Goal: Task Accomplishment & Management: Manage account settings

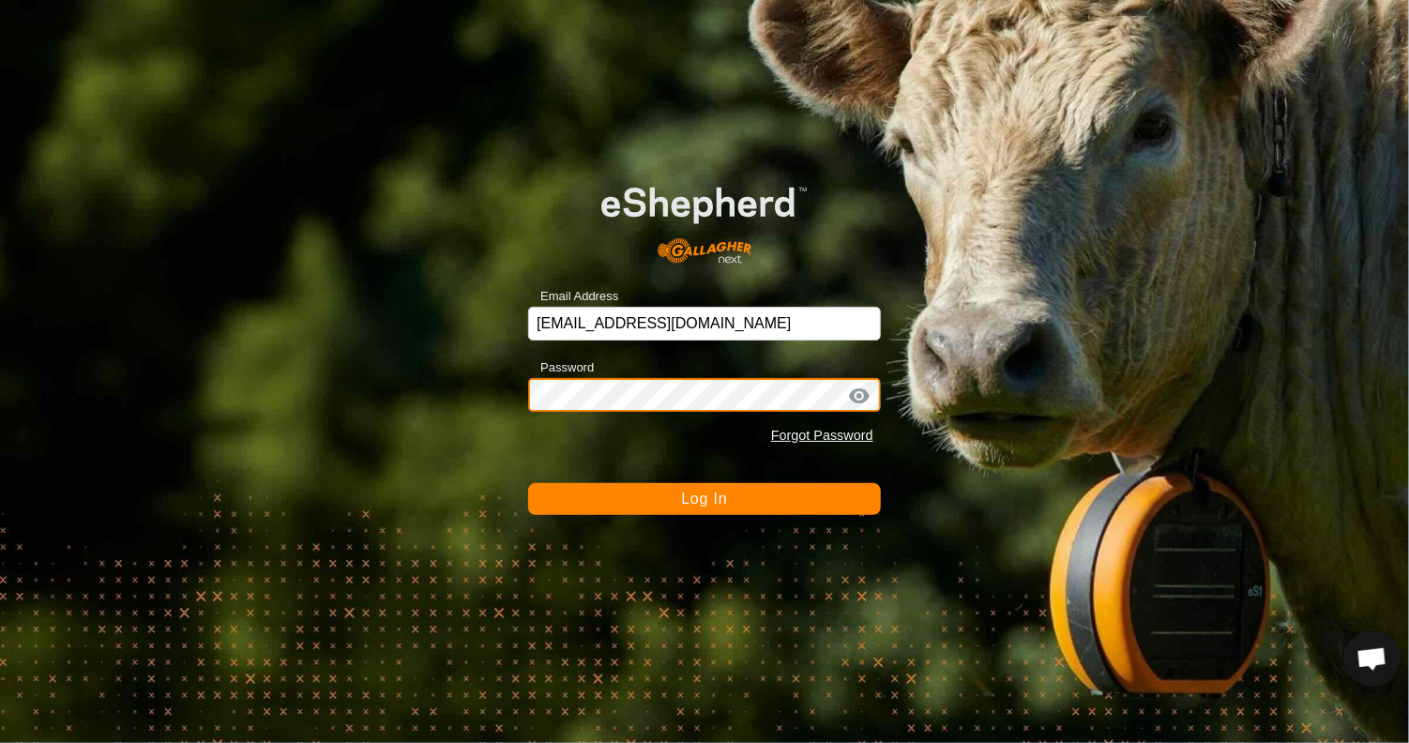
click at [528, 483] on button "Log In" at bounding box center [704, 499] width 353 height 32
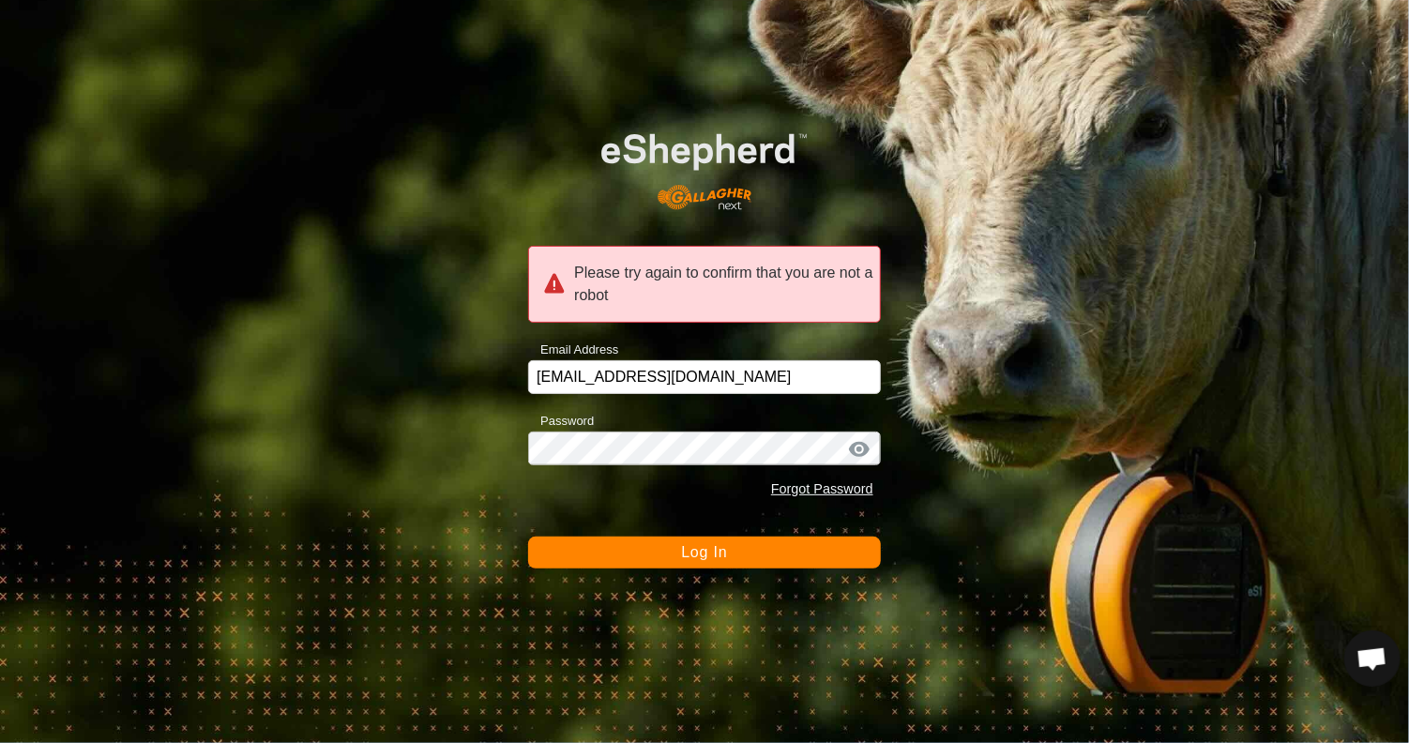
click at [735, 552] on button "Log In" at bounding box center [704, 553] width 353 height 32
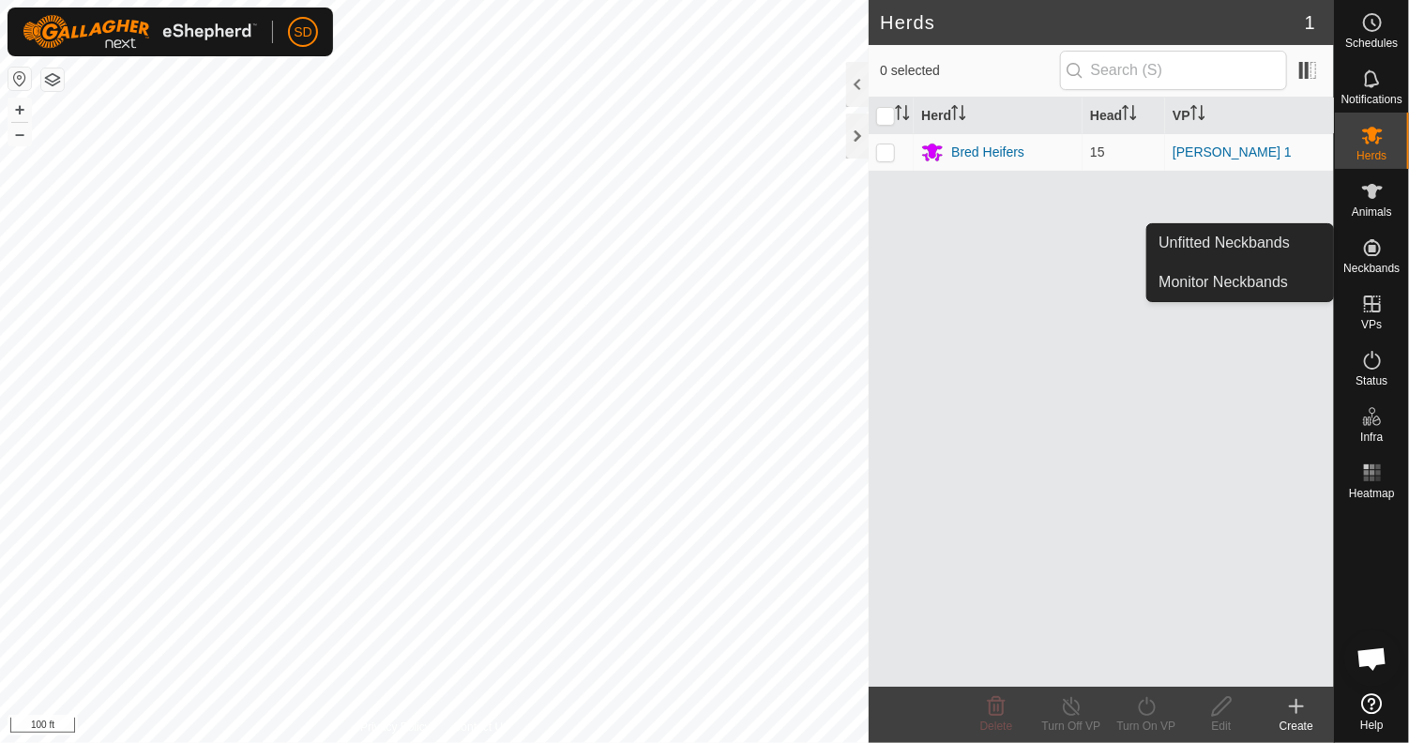
click at [1377, 256] on icon at bounding box center [1372, 247] width 23 height 23
click at [1200, 250] on link "Unfitted Neckbands" at bounding box center [1240, 243] width 186 height 38
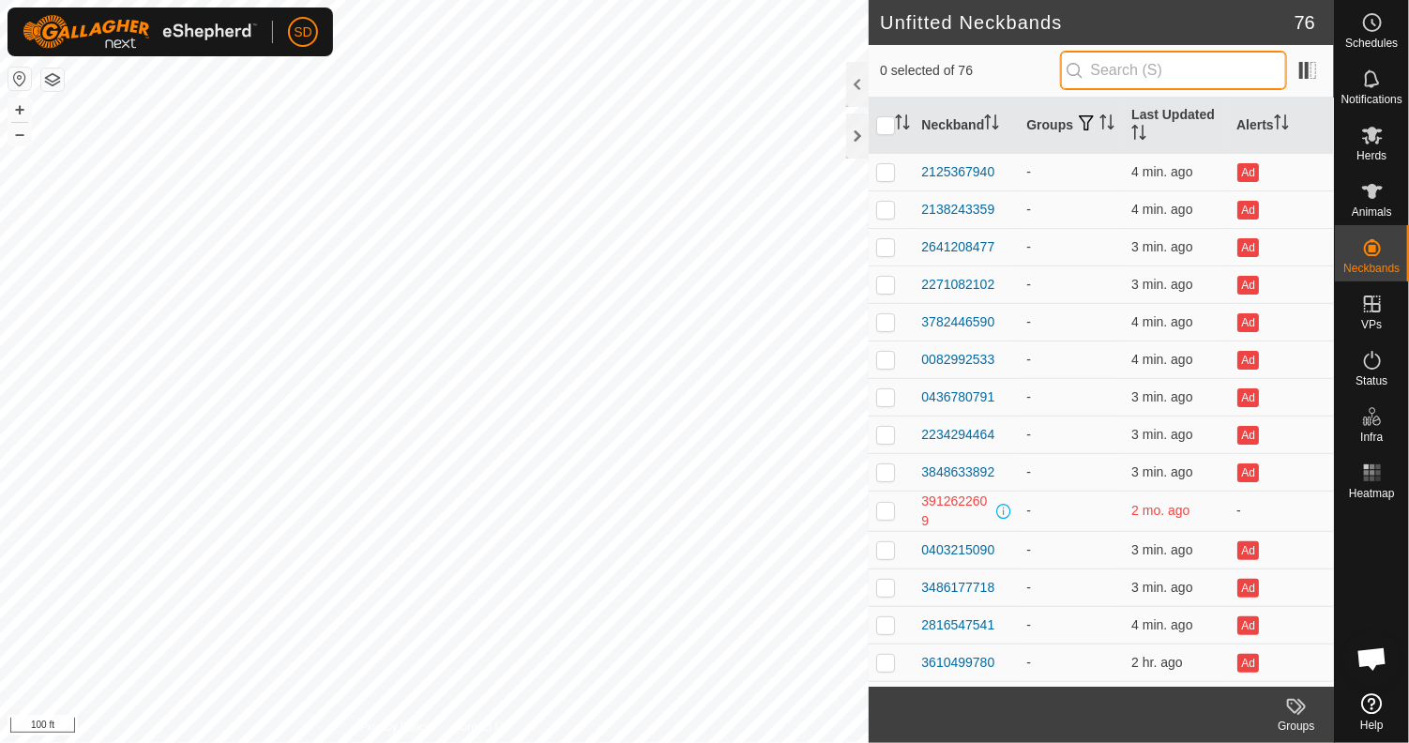
click at [1127, 78] on input "text" at bounding box center [1173, 70] width 227 height 39
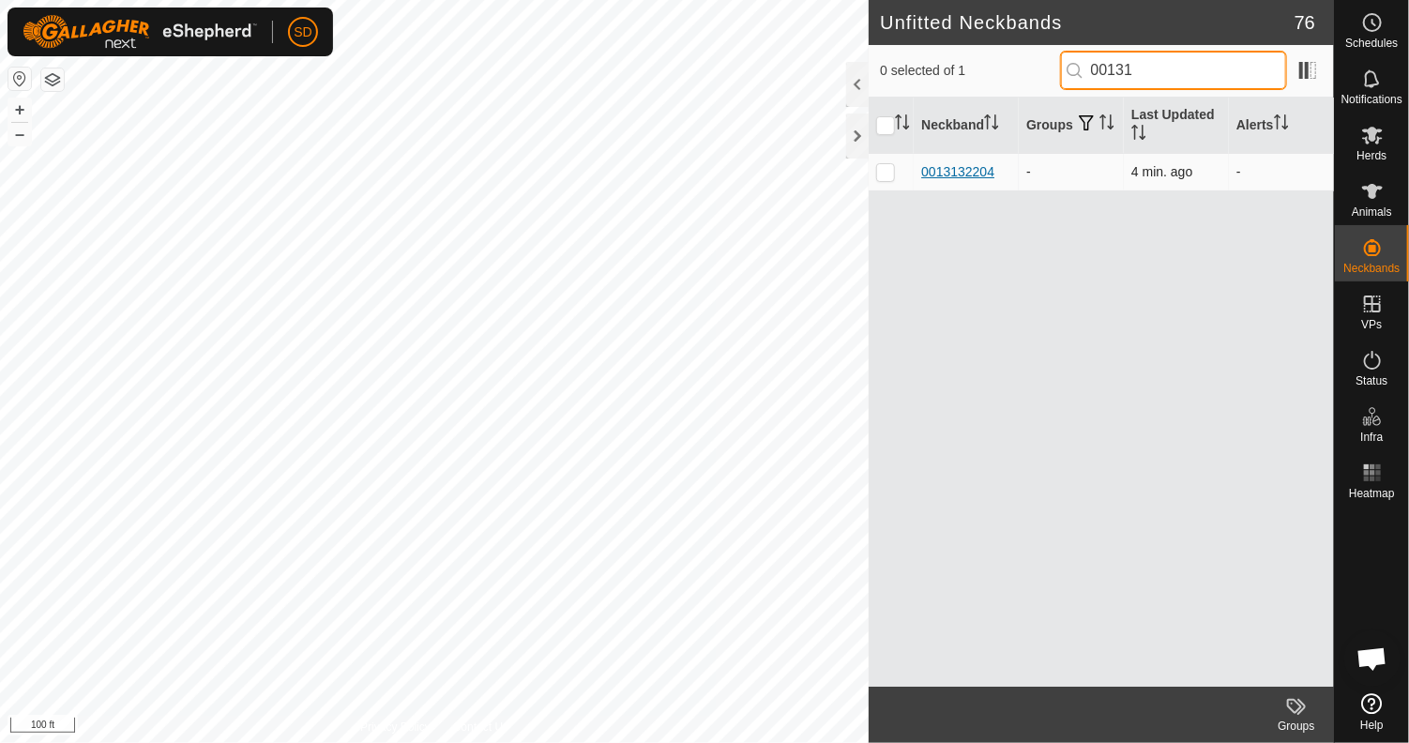
type input "00131"
click at [962, 168] on div "0013132204" at bounding box center [957, 172] width 73 height 20
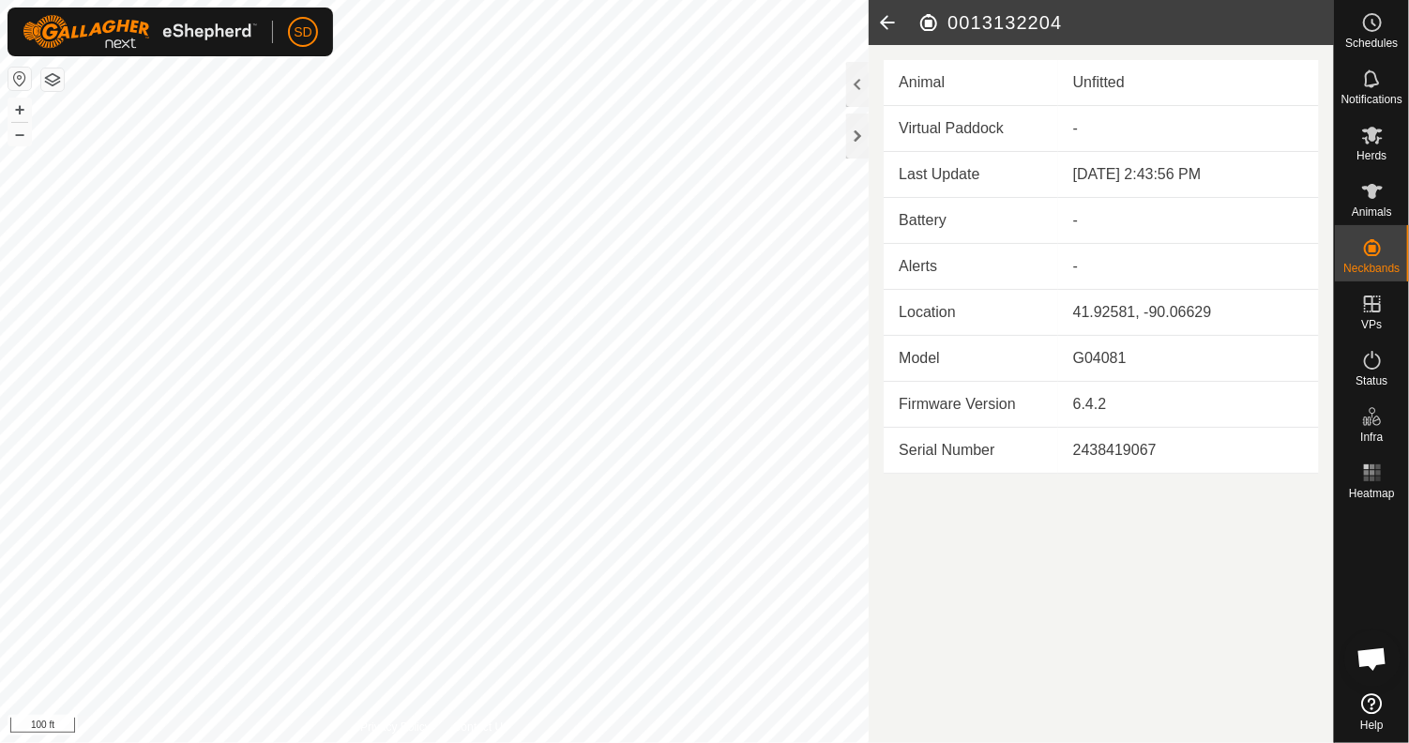
click at [926, 223] on td "Battery" at bounding box center [971, 221] width 174 height 46
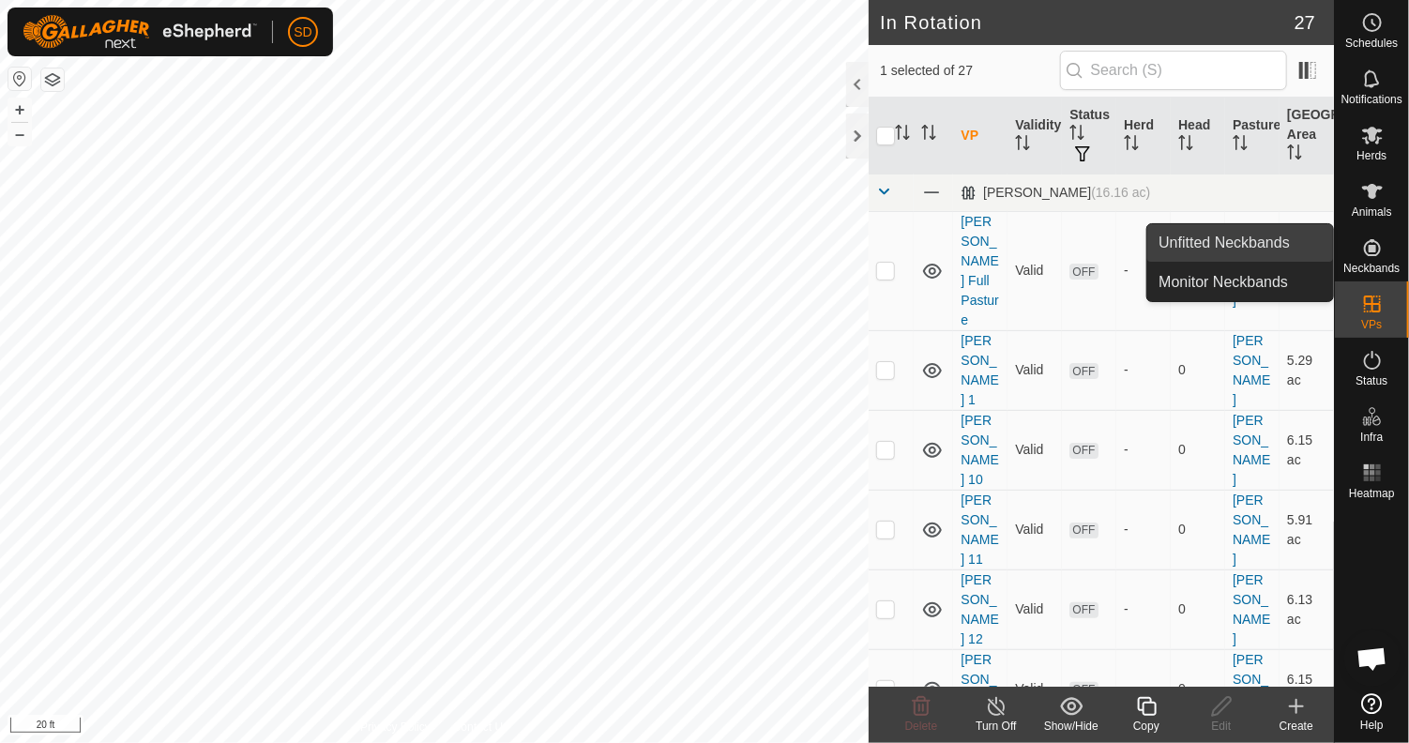
click at [1203, 235] on link "Unfitted Neckbands" at bounding box center [1240, 243] width 186 height 38
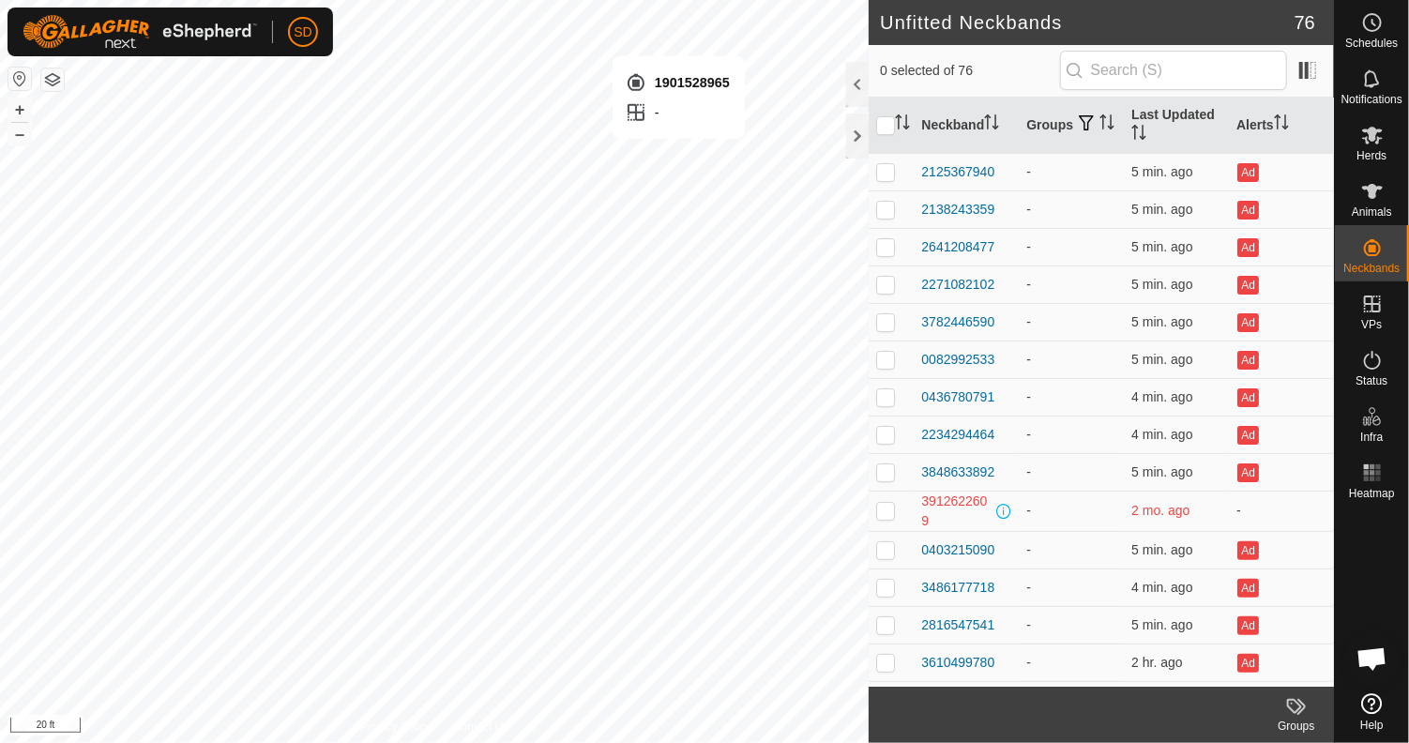
checkbox input "true"
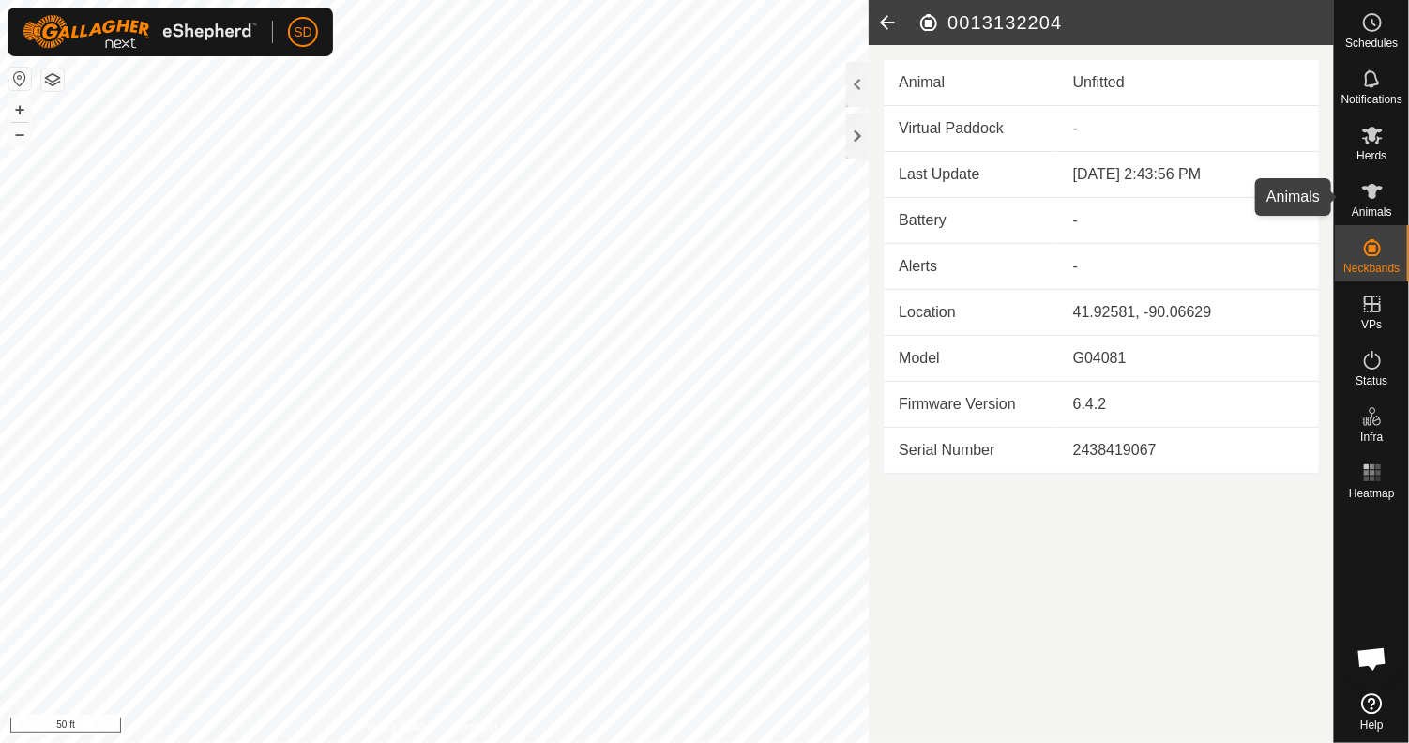
click at [1364, 193] on icon at bounding box center [1372, 191] width 23 height 23
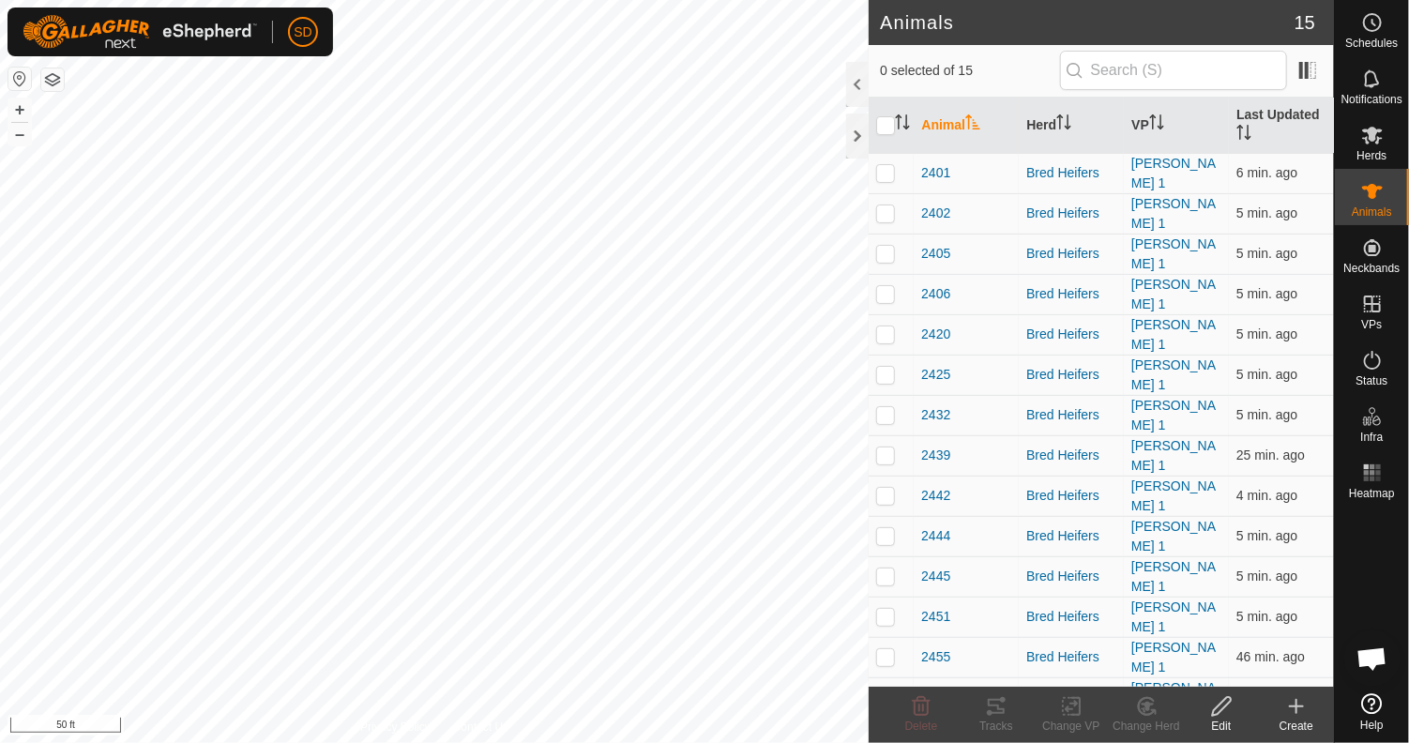
click at [1302, 705] on icon at bounding box center [1296, 706] width 23 height 23
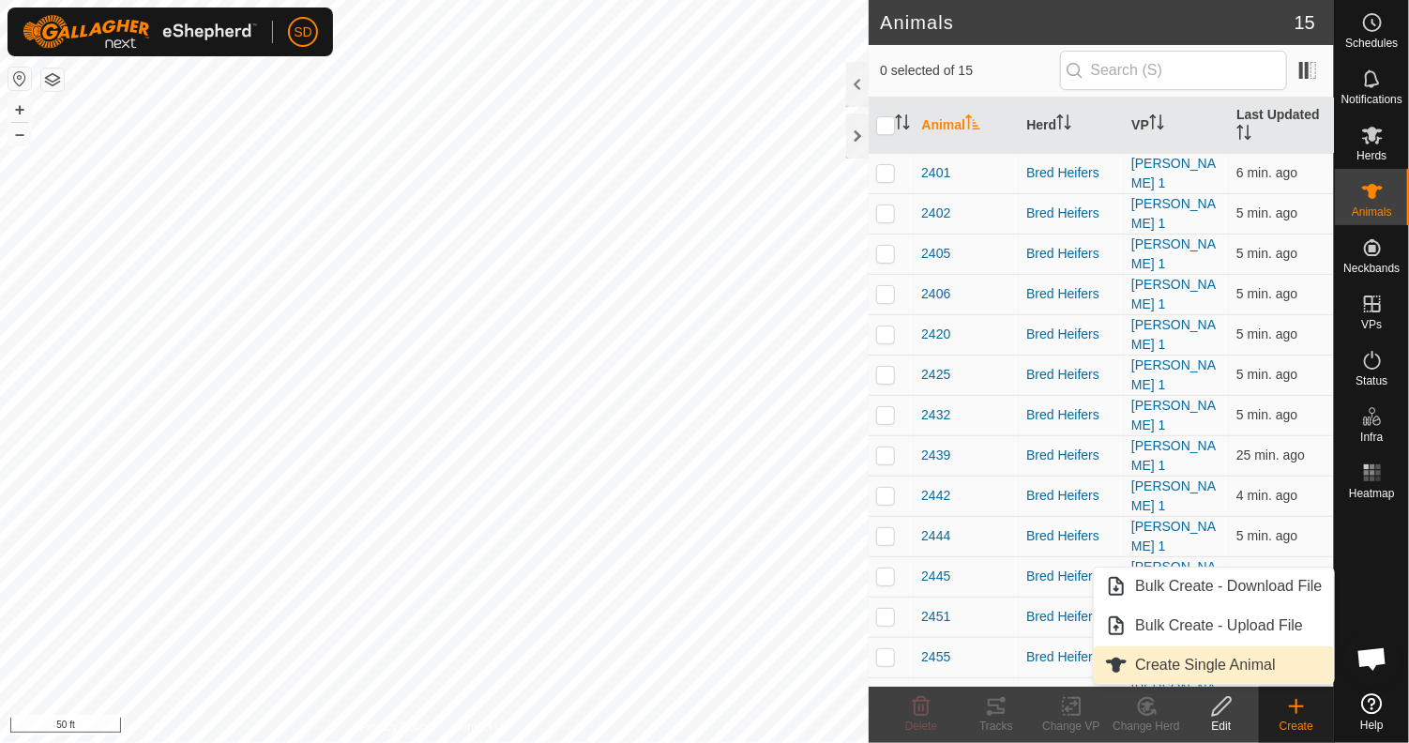
click at [1187, 674] on link "Create Single Animal" at bounding box center [1213, 665] width 239 height 38
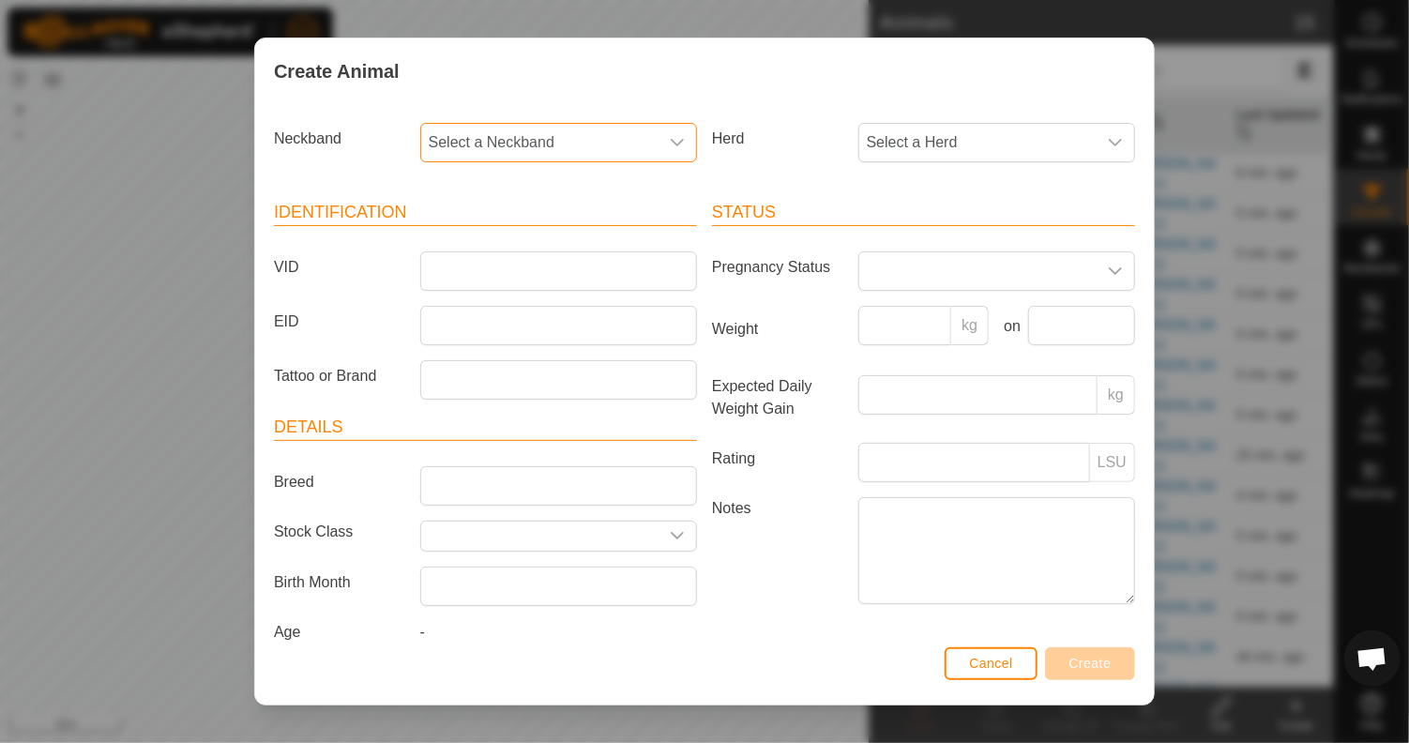
click at [608, 145] on span "Select a Neckband" at bounding box center [539, 143] width 237 height 38
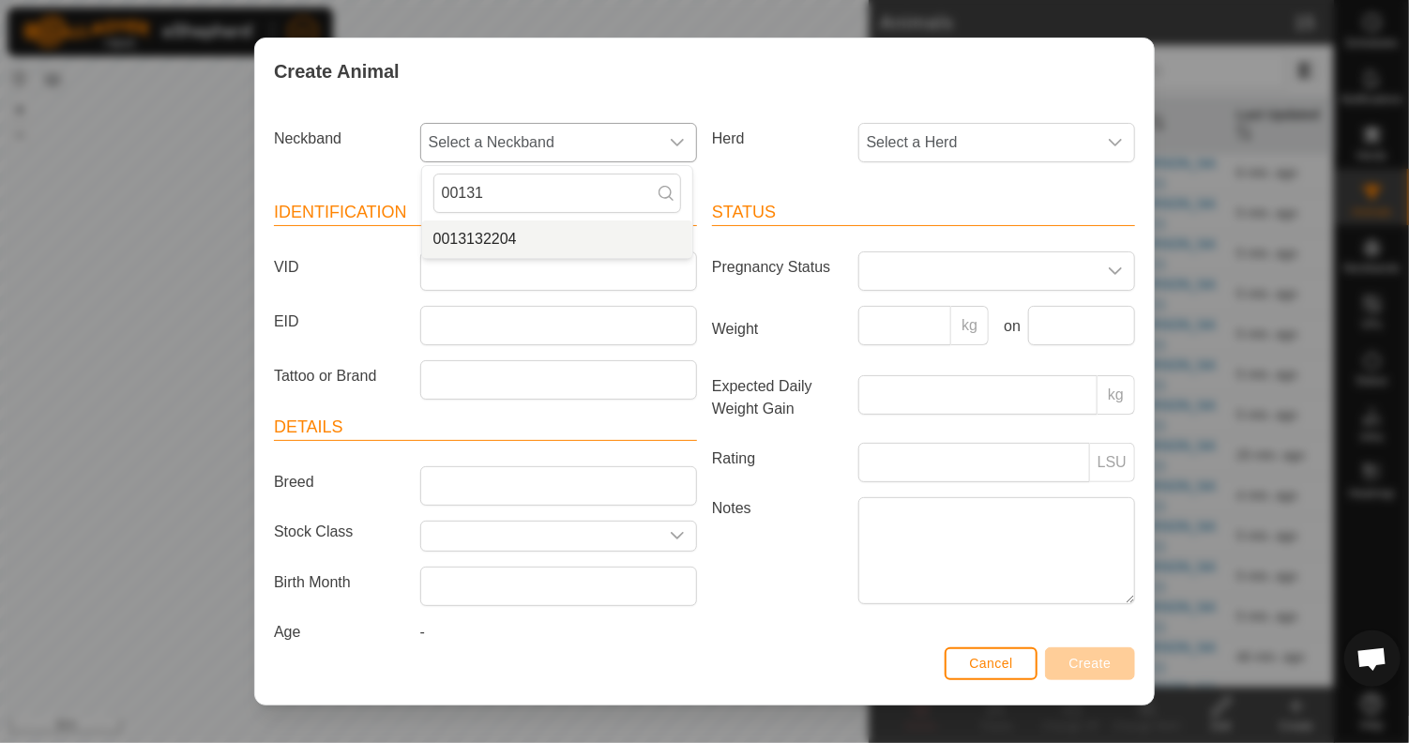
type input "00131"
click at [522, 240] on li "0013132204" at bounding box center [557, 239] width 270 height 38
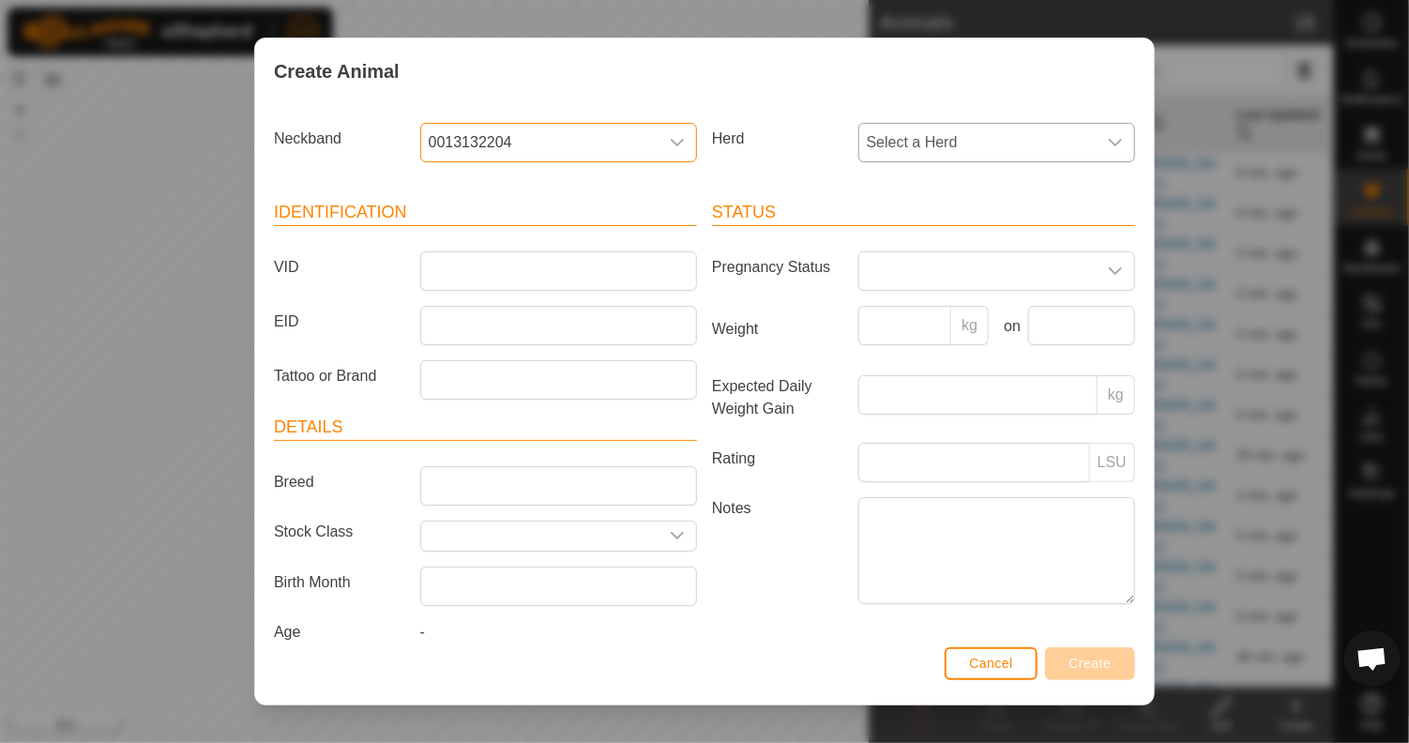
click at [967, 138] on span "Select a Herd" at bounding box center [977, 143] width 237 height 38
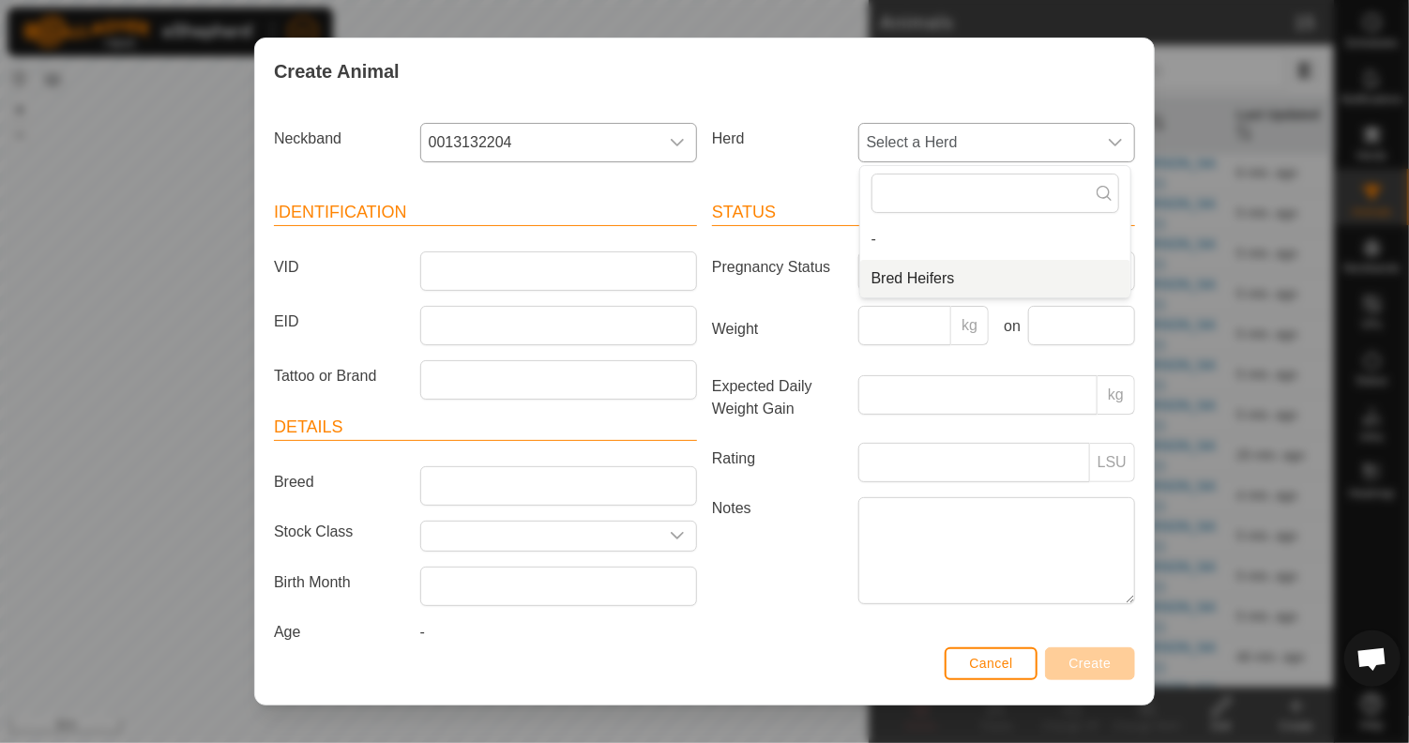
click at [886, 288] on li "Bred Heifers" at bounding box center [995, 279] width 270 height 38
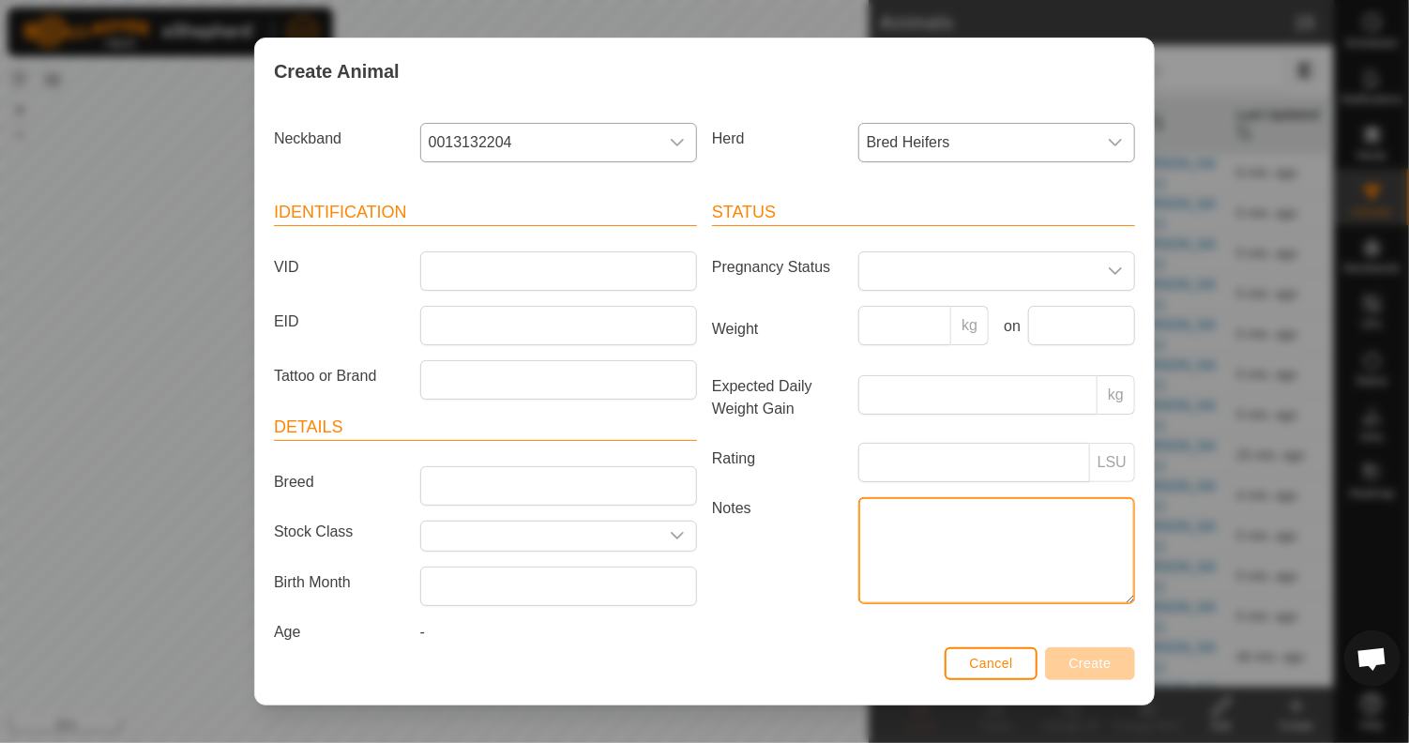
click at [905, 532] on textarea "Notes" at bounding box center [996, 550] width 277 height 107
type textarea "t"
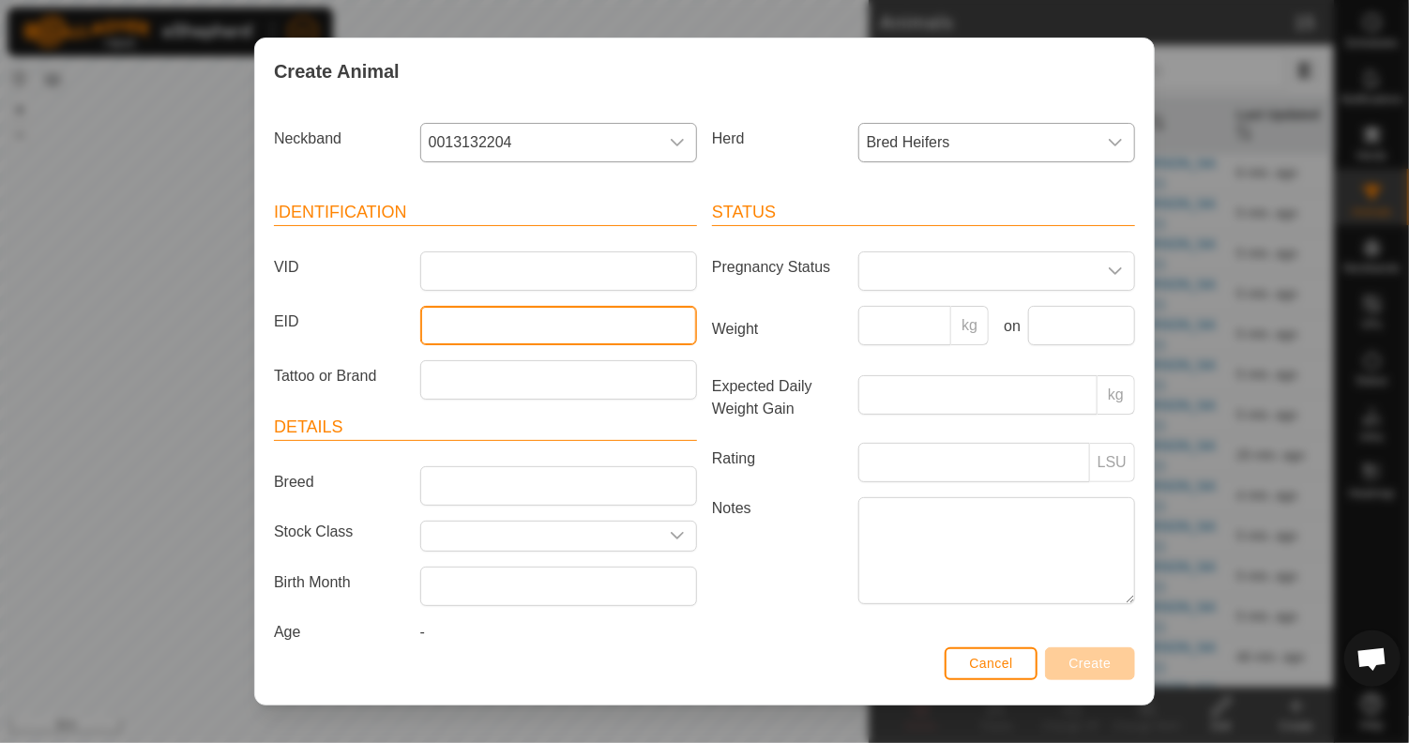
click at [514, 322] on input "EID" at bounding box center [558, 325] width 277 height 39
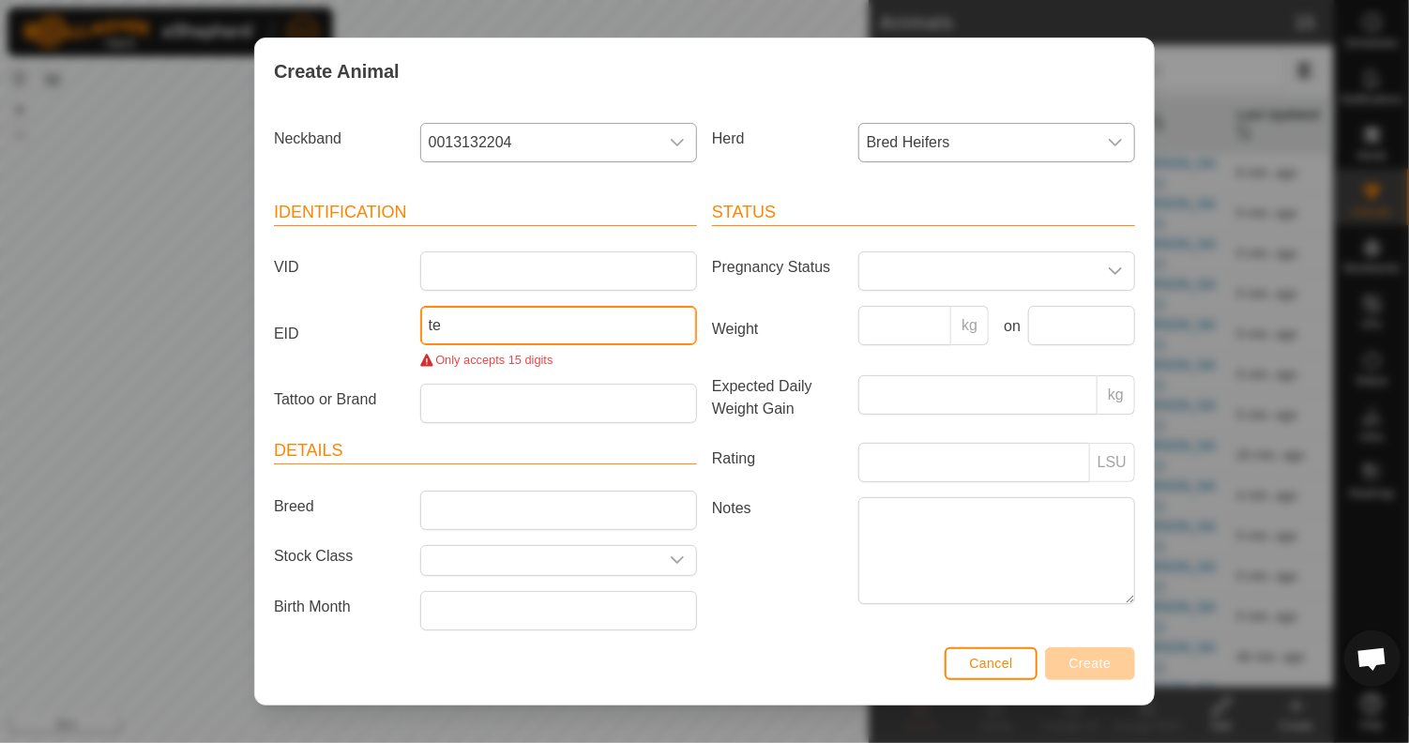
type input "t"
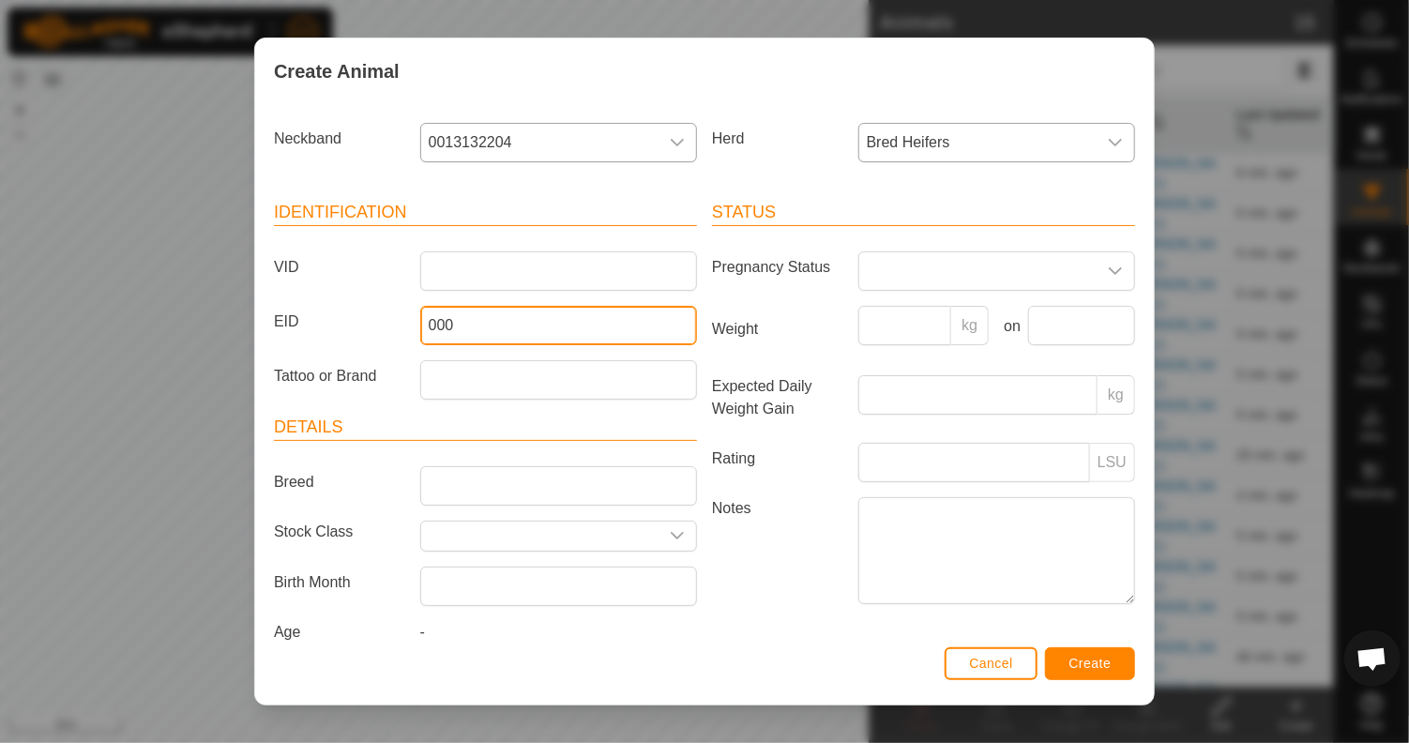
type input "000"
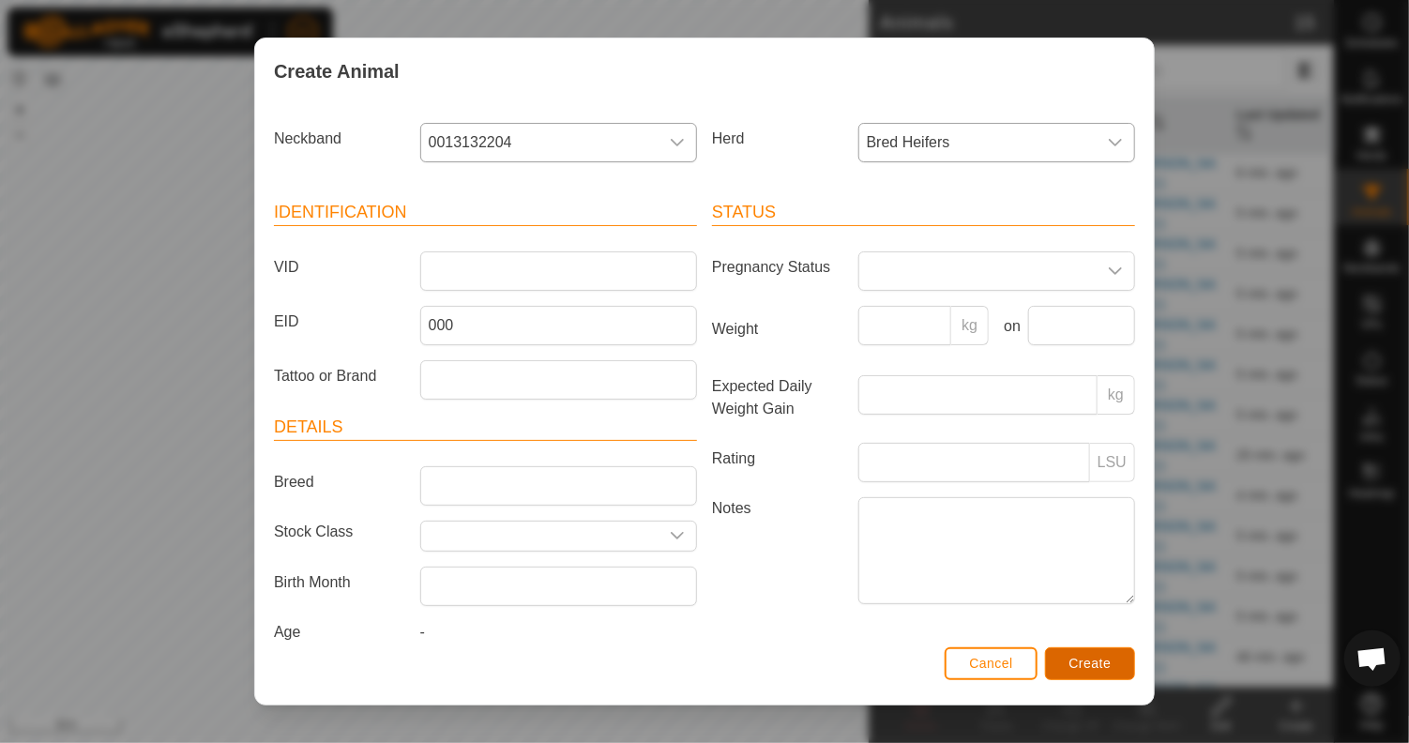
click at [1095, 660] on span "Create" at bounding box center [1090, 663] width 42 height 15
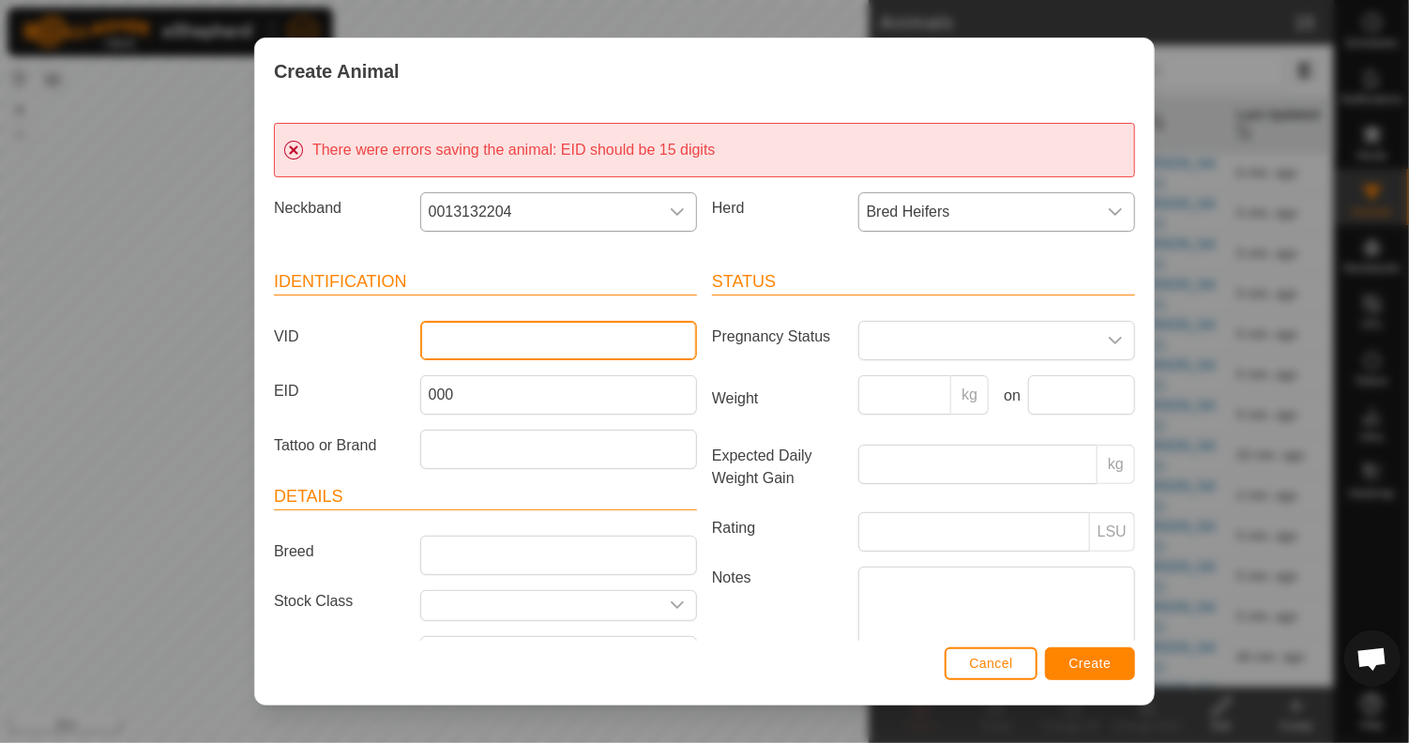
click at [448, 341] on input "VID" at bounding box center [558, 340] width 277 height 39
type input "0000"
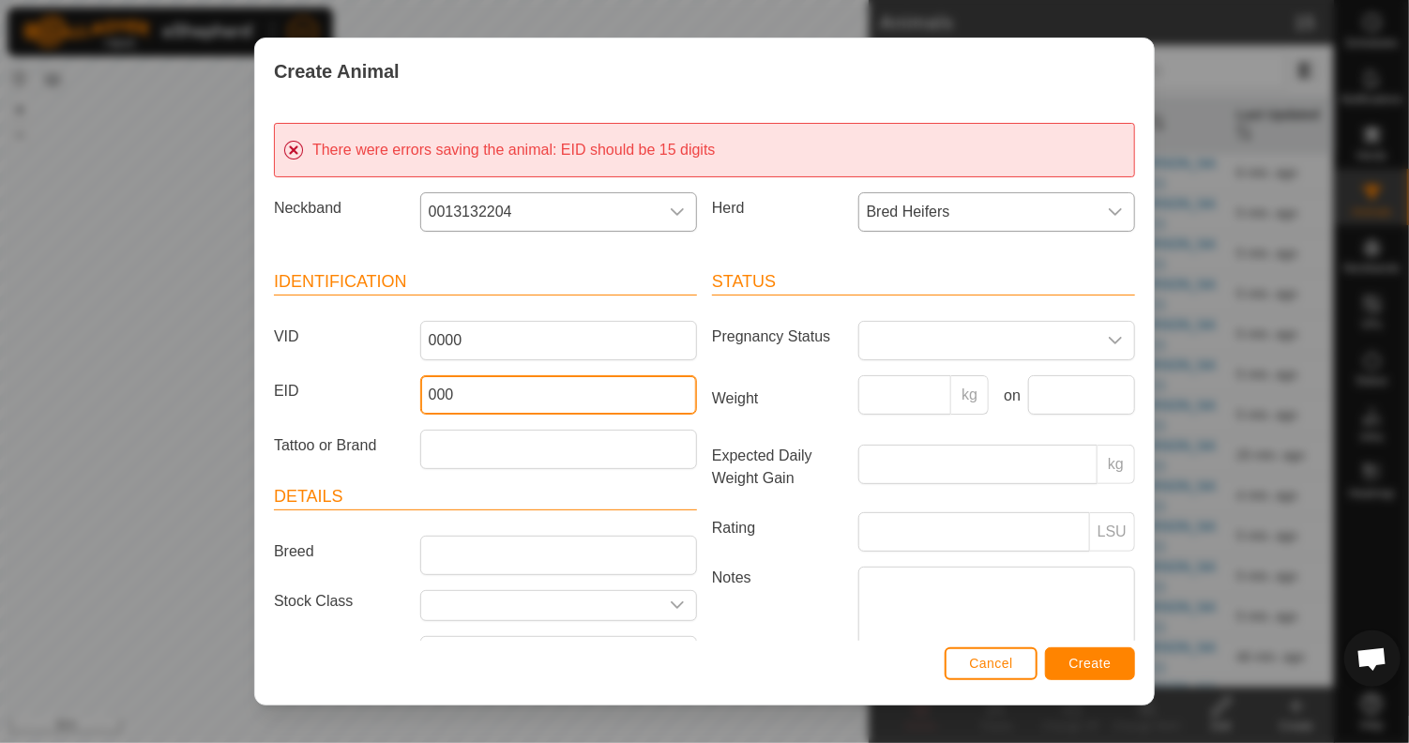
drag, startPoint x: 473, startPoint y: 397, endPoint x: 315, endPoint y: 381, distance: 158.4
click at [317, 380] on div "EID 000" at bounding box center [485, 394] width 438 height 39
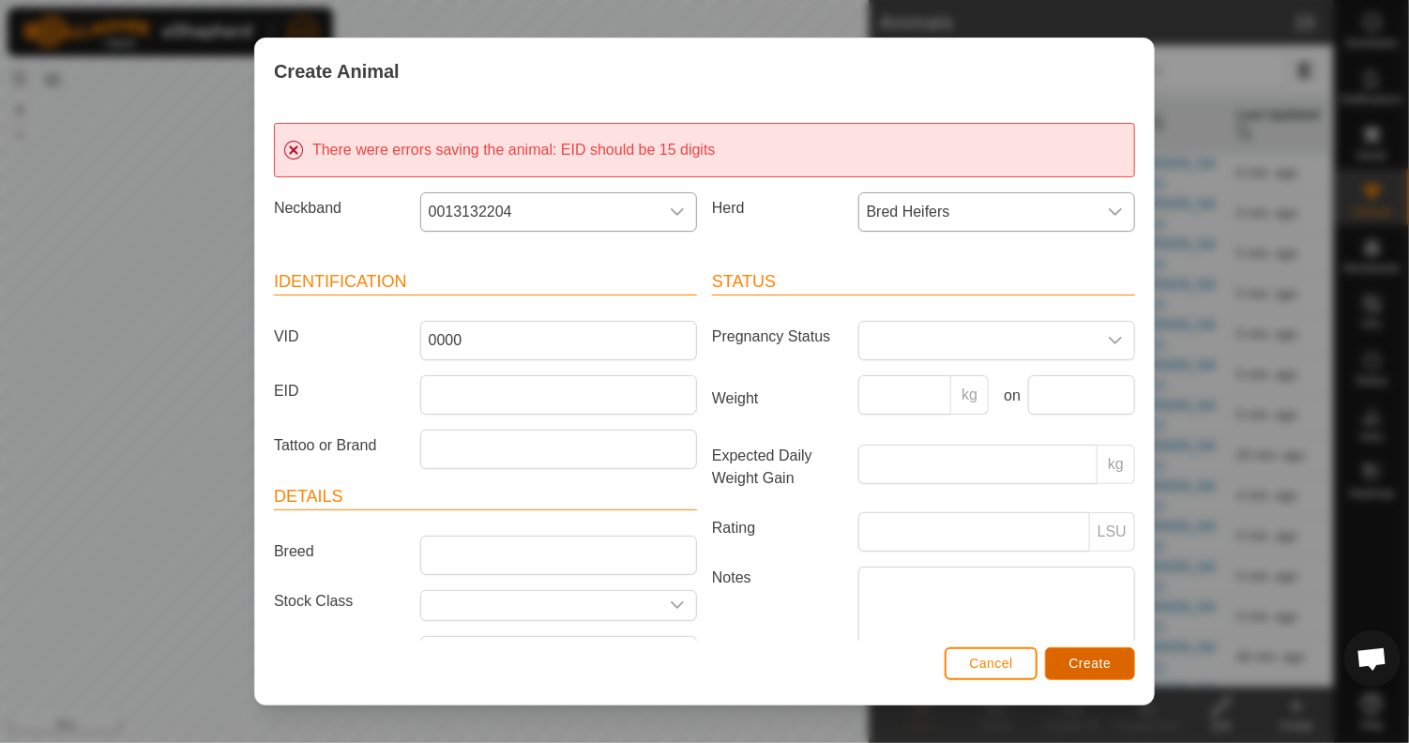
click at [1083, 657] on span "Create" at bounding box center [1090, 663] width 42 height 15
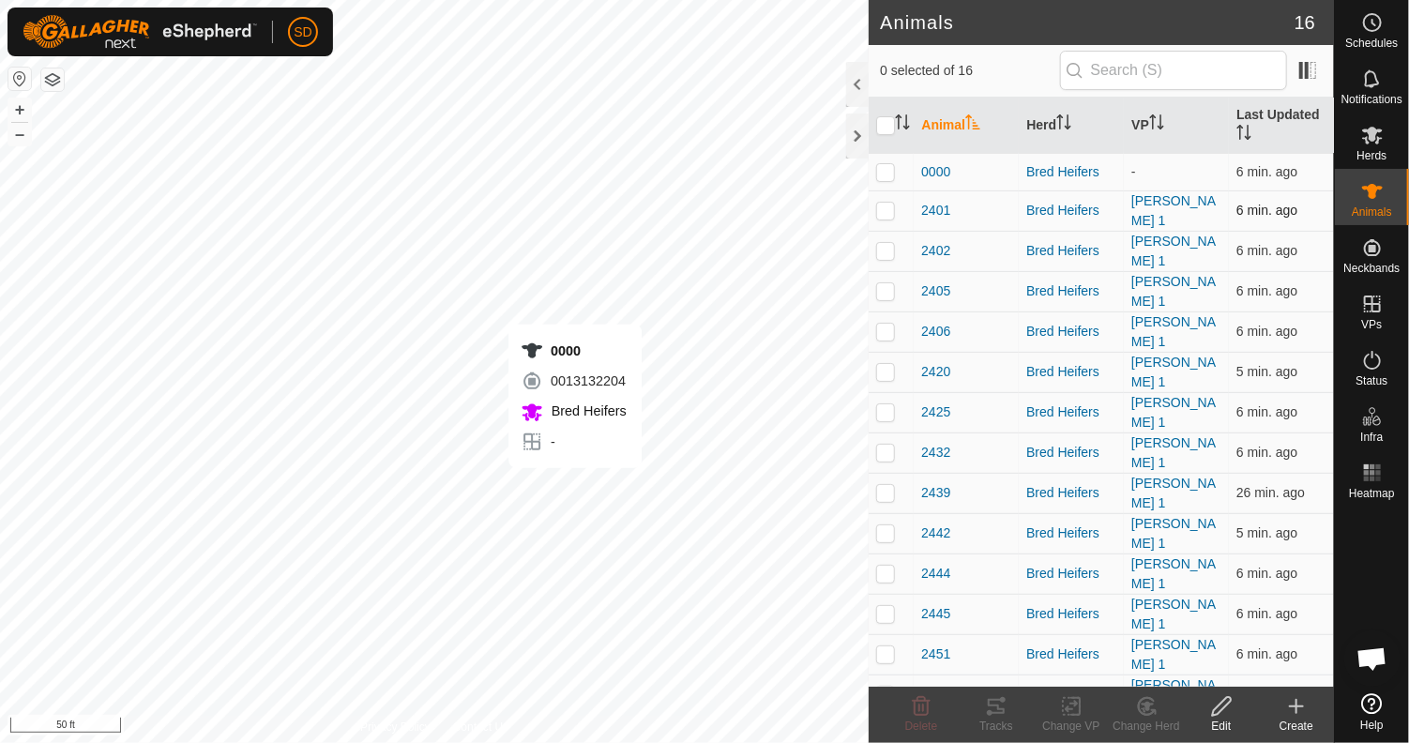
checkbox input "true"
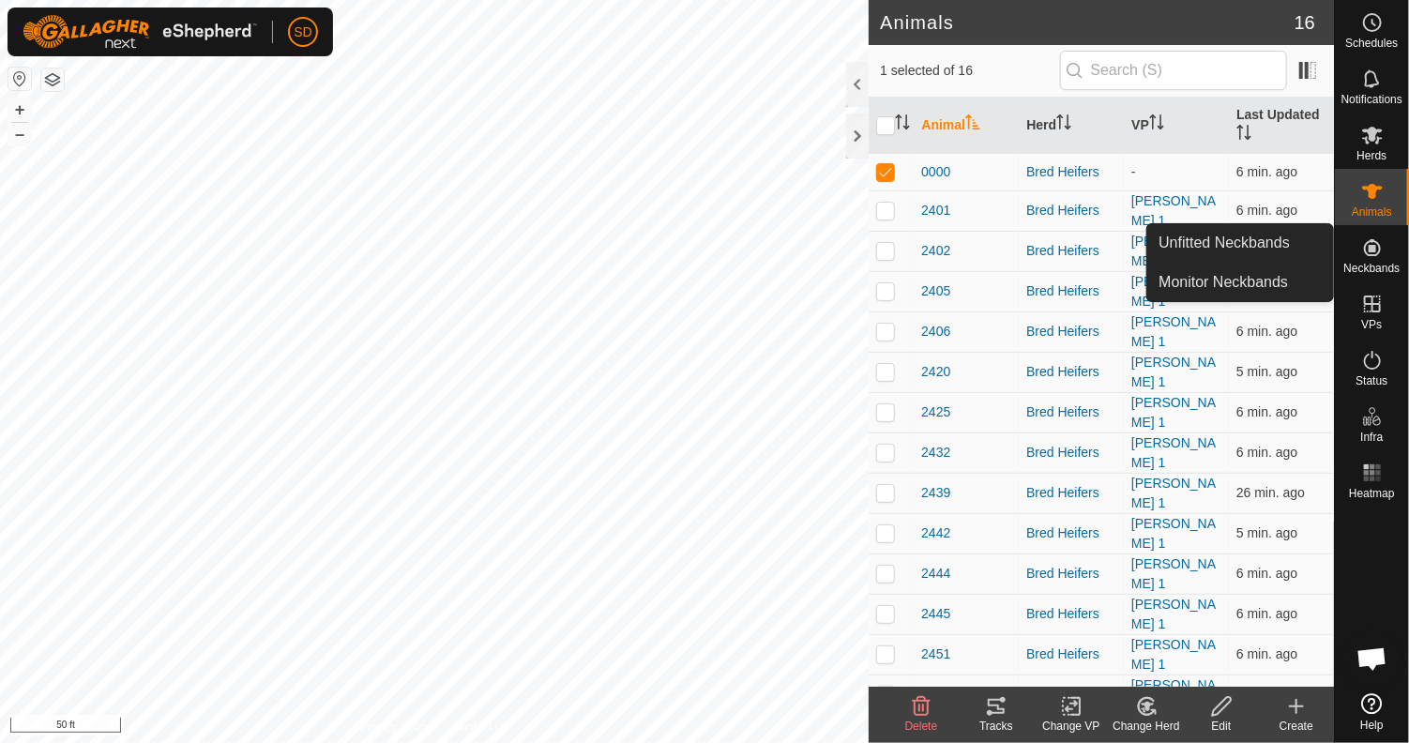
click at [1372, 250] on icon at bounding box center [1372, 247] width 17 height 17
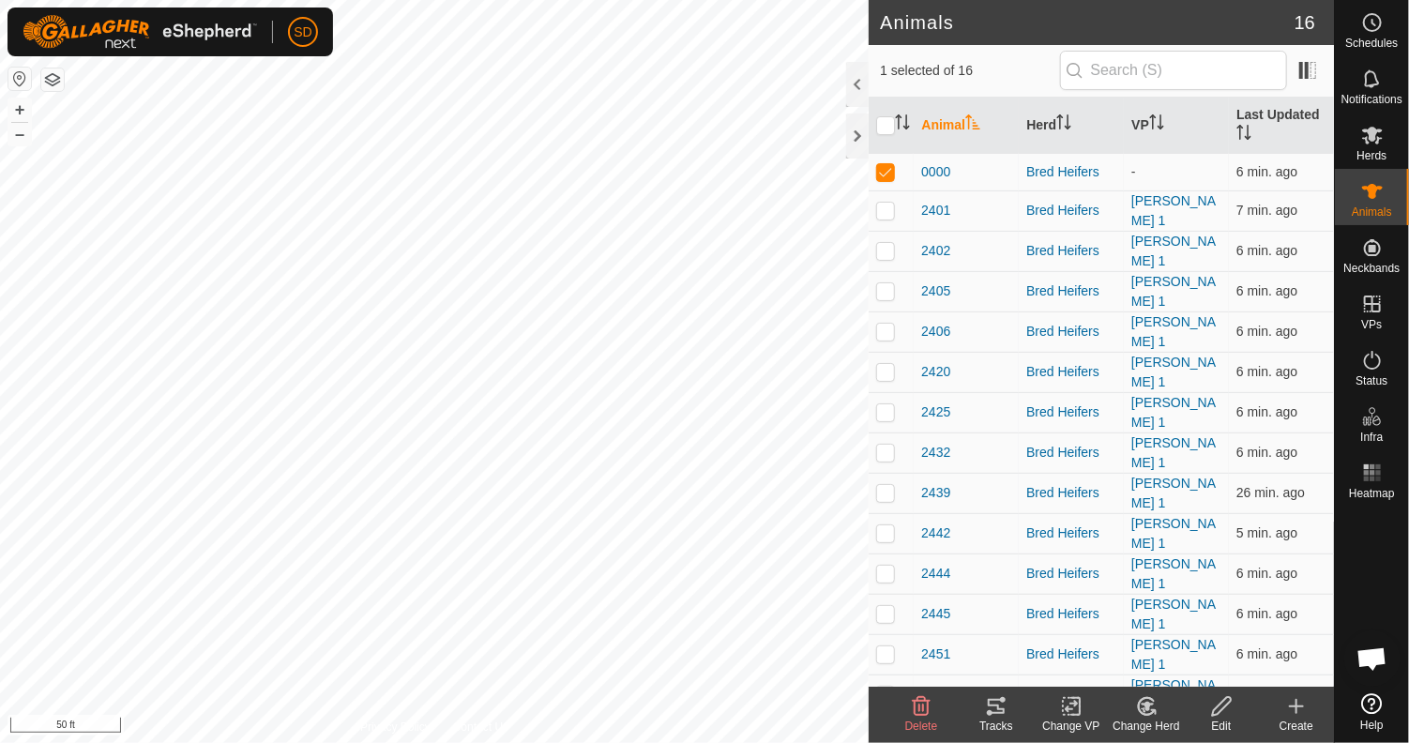
click at [1065, 711] on icon at bounding box center [1071, 706] width 23 height 23
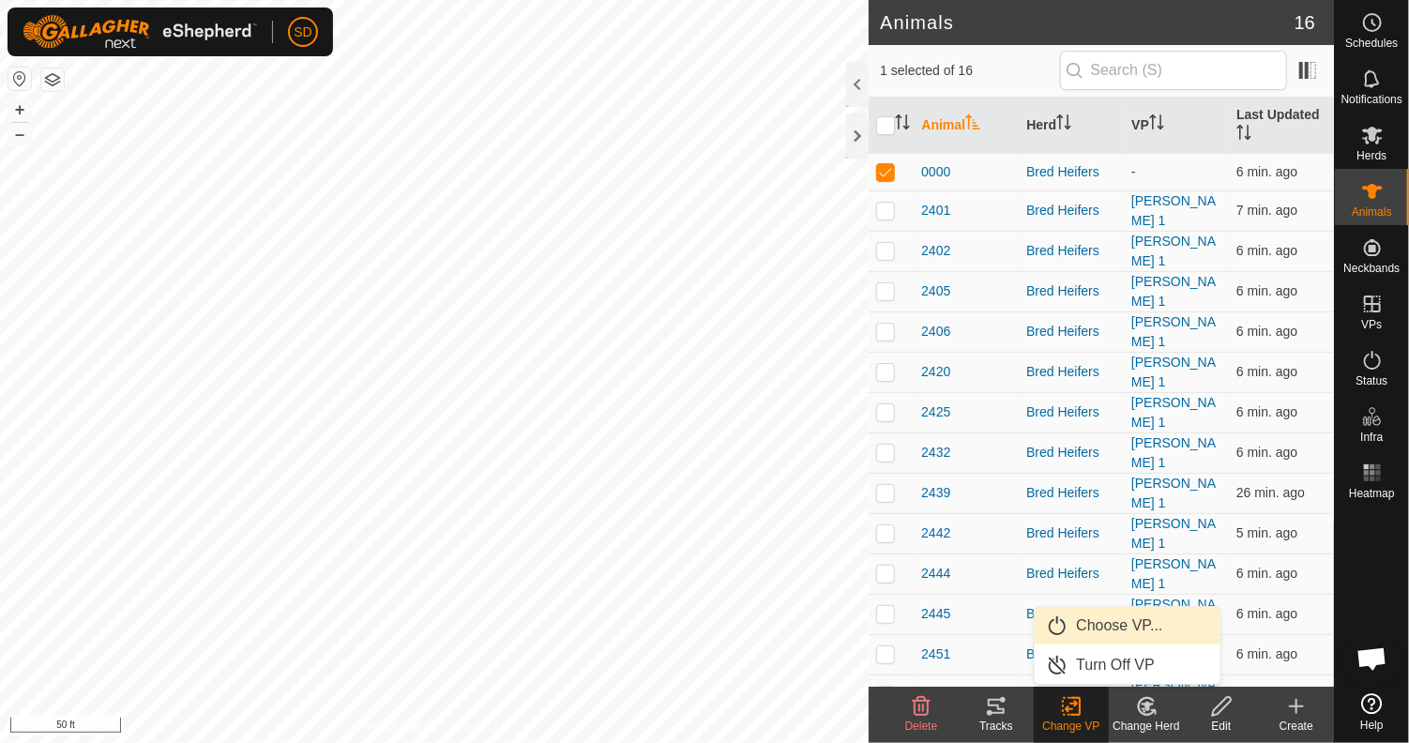
click at [1113, 626] on link "Choose VP..." at bounding box center [1128, 626] width 186 height 38
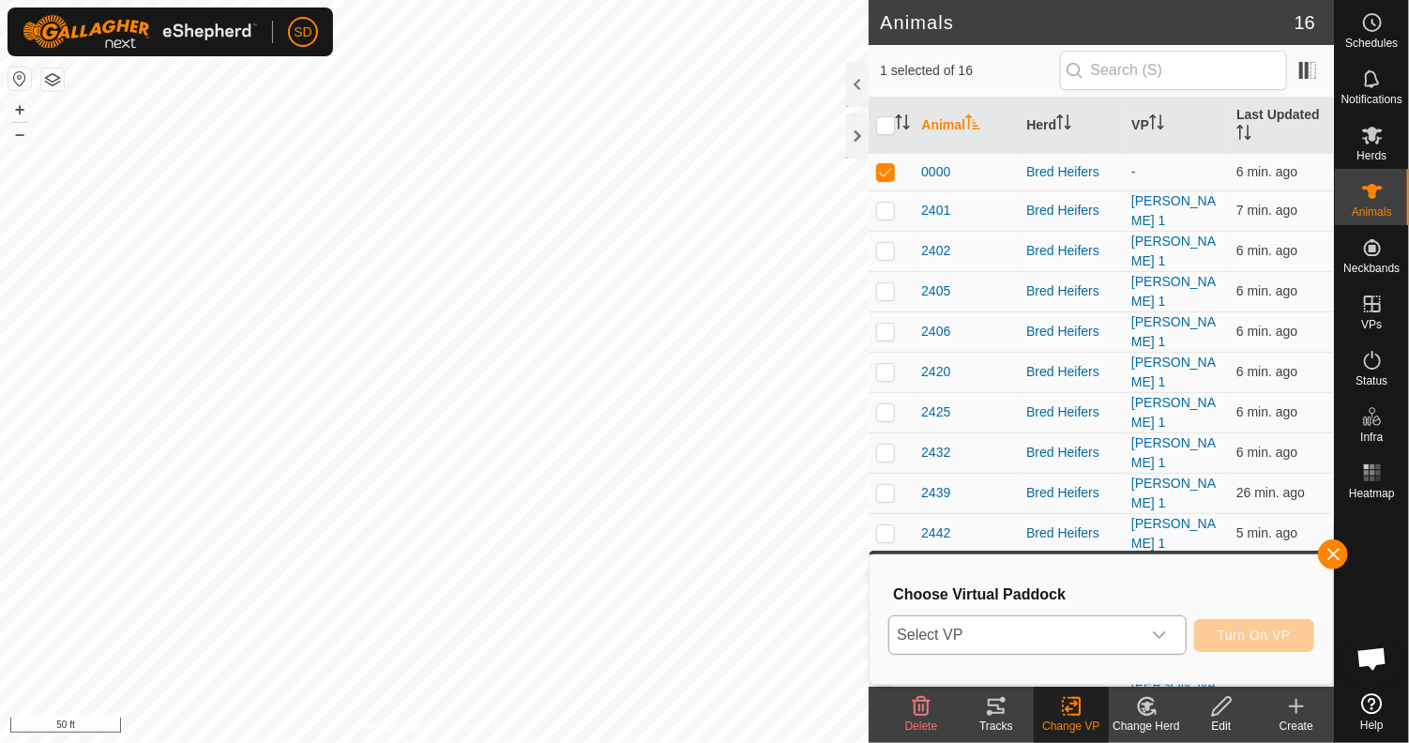
click at [1163, 637] on icon "dropdown trigger" at bounding box center [1159, 635] width 15 height 15
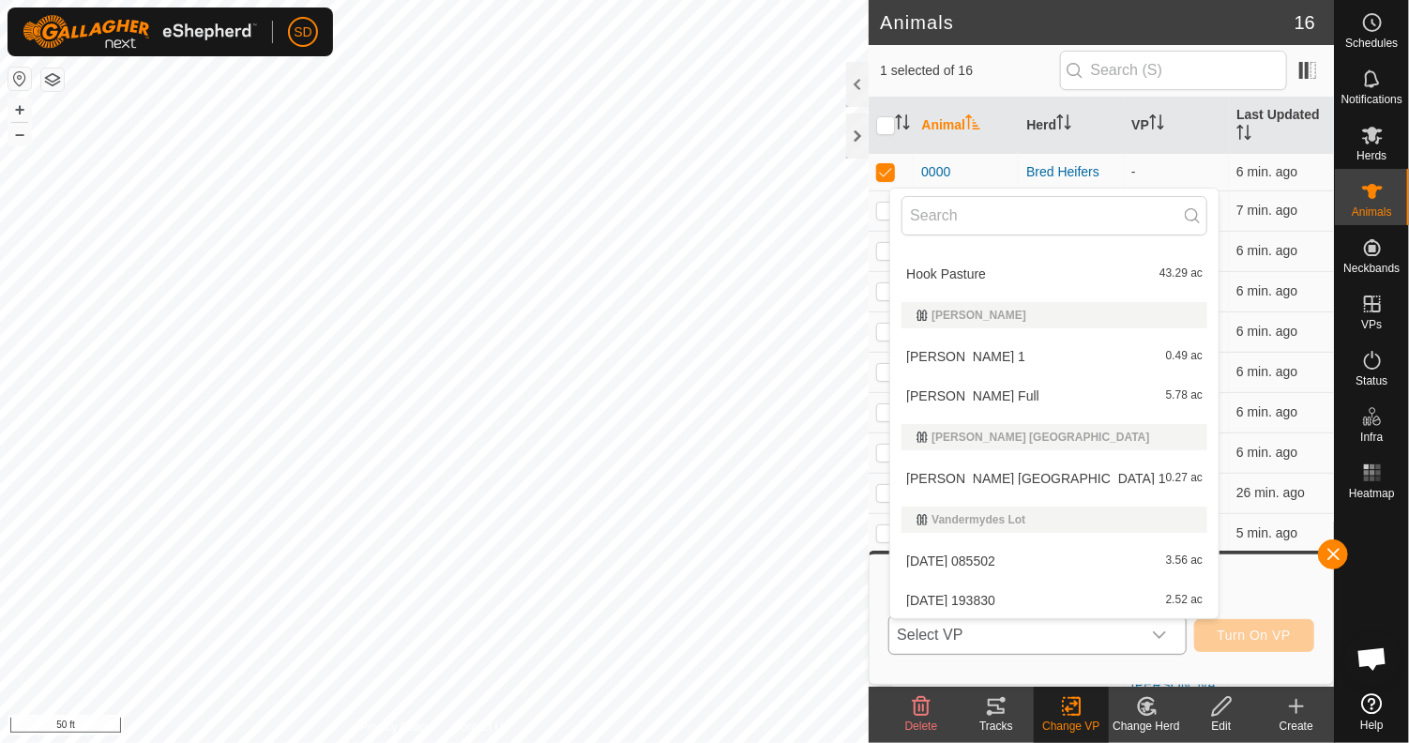
scroll to position [902, 0]
click at [938, 354] on li "Lockhart 1 0.49 ac" at bounding box center [1054, 356] width 328 height 38
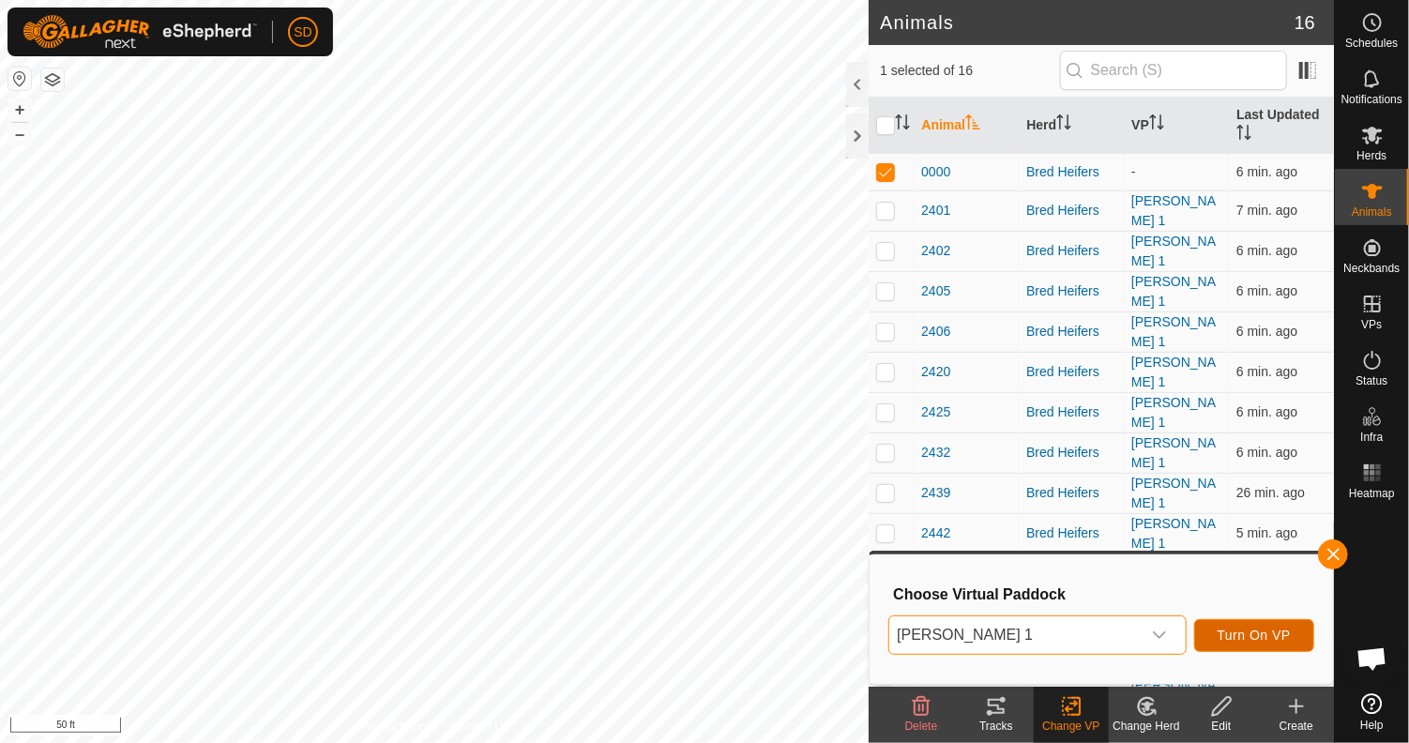
click at [1245, 633] on span "Turn On VP" at bounding box center [1254, 635] width 73 height 15
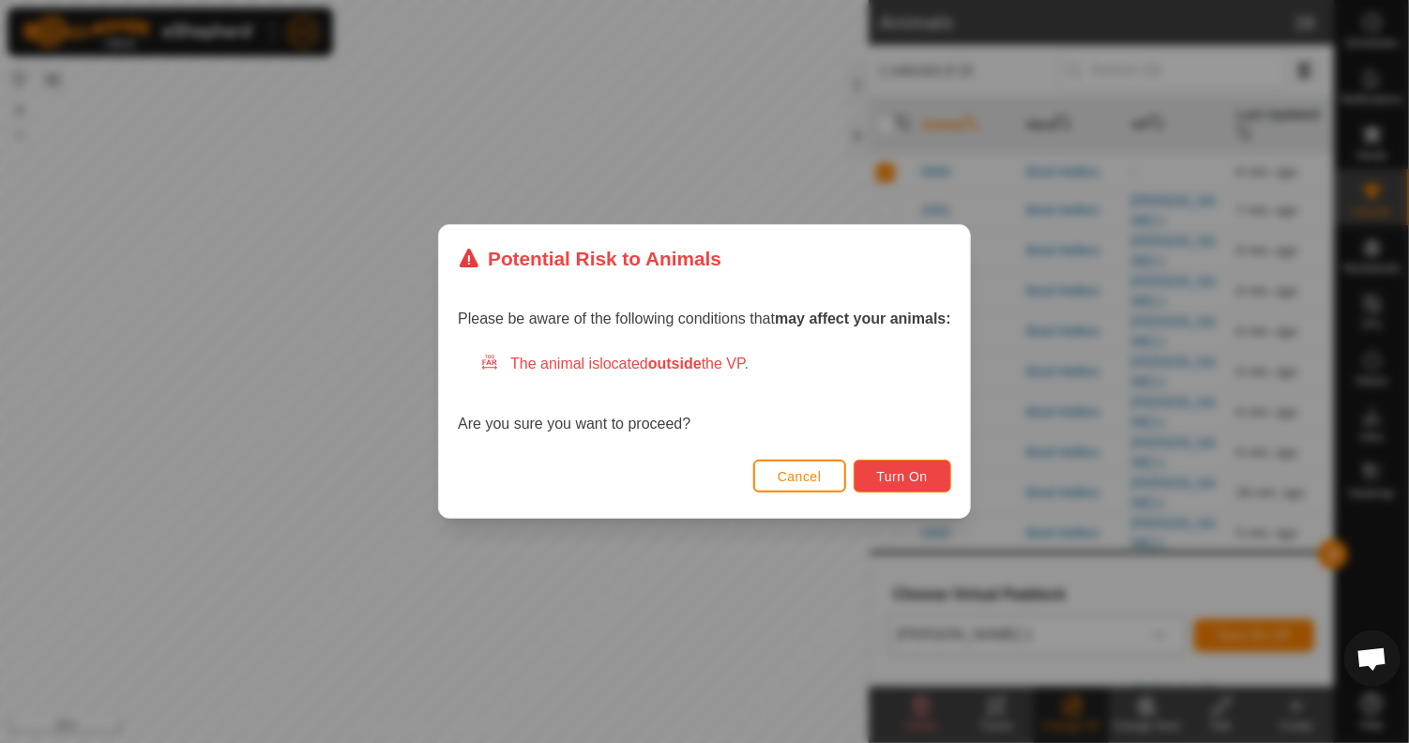
click at [880, 472] on span "Turn On" at bounding box center [902, 476] width 51 height 15
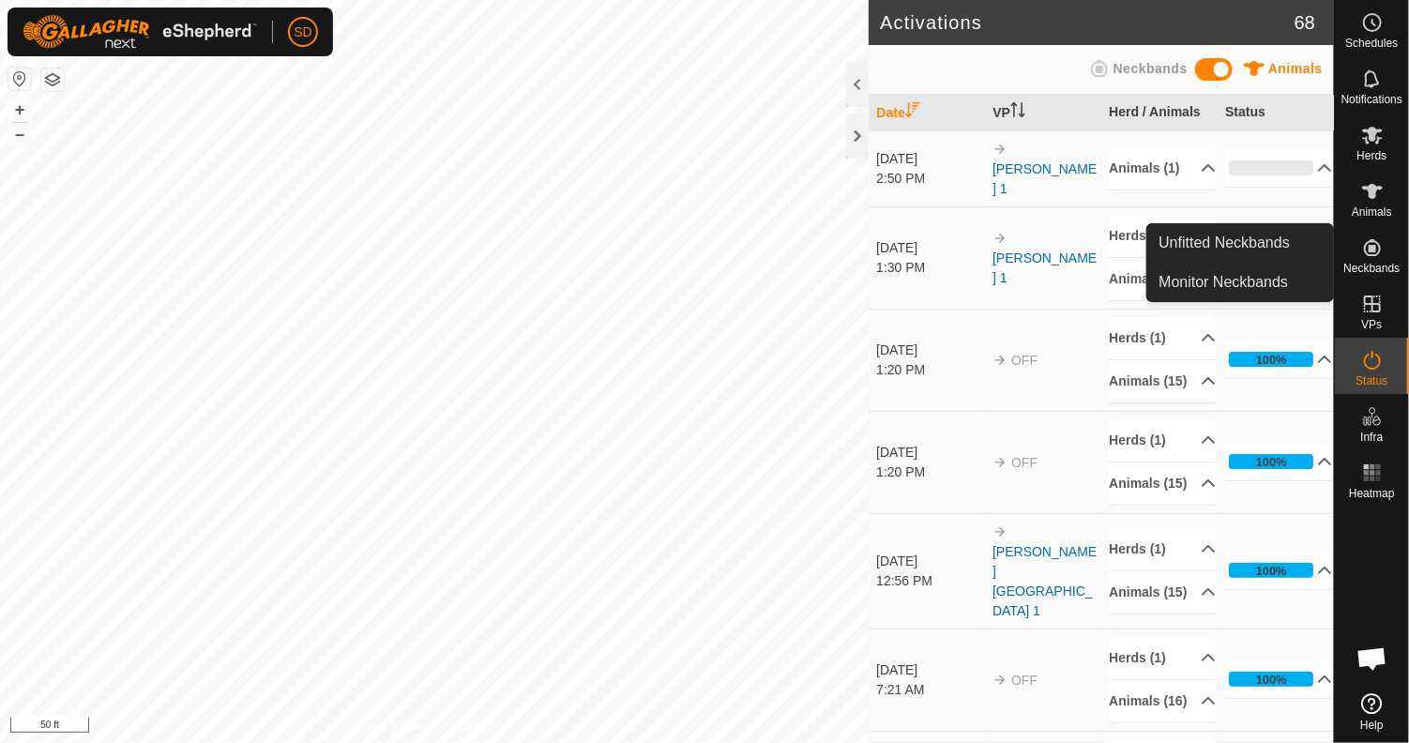
click at [1371, 255] on icon at bounding box center [1372, 247] width 17 height 17
click at [1201, 282] on link "Monitor Neckbands" at bounding box center [1240, 283] width 186 height 38
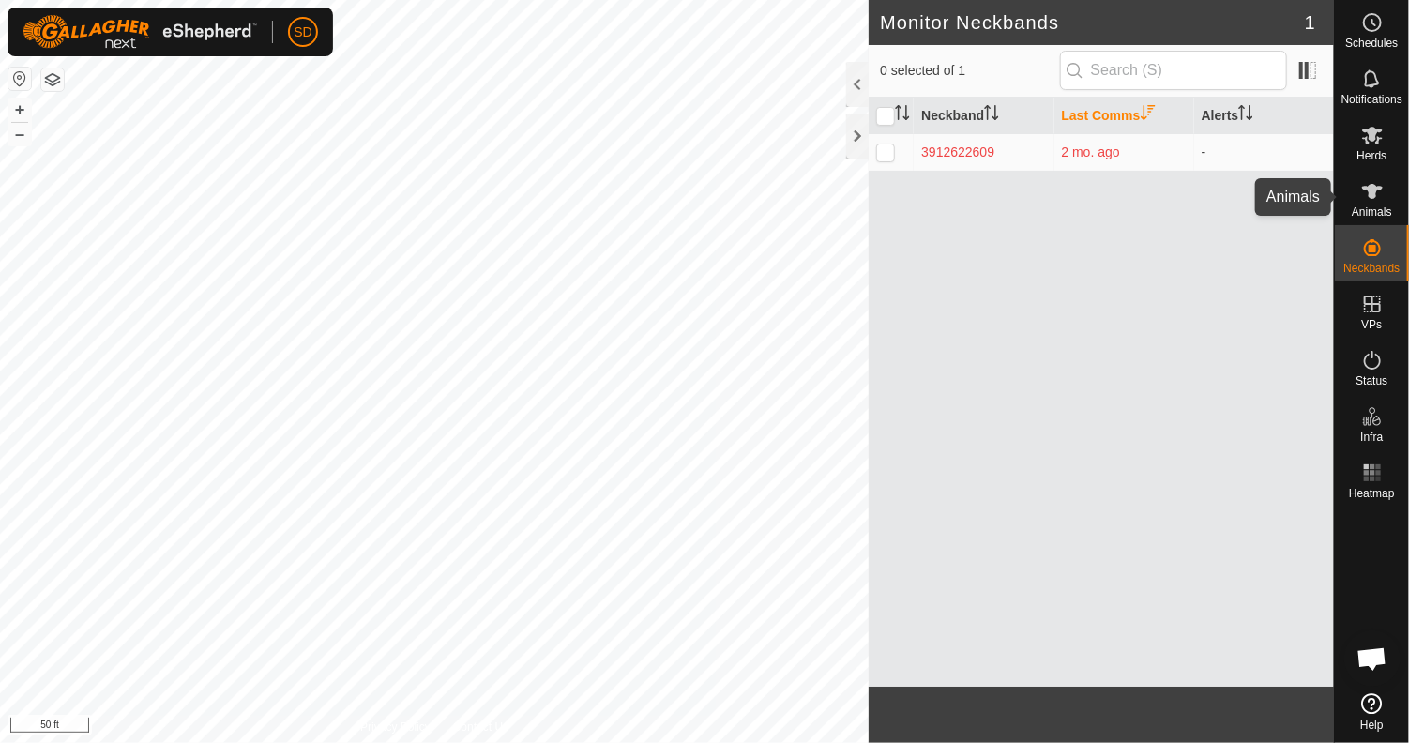
click at [1367, 201] on icon at bounding box center [1372, 191] width 23 height 23
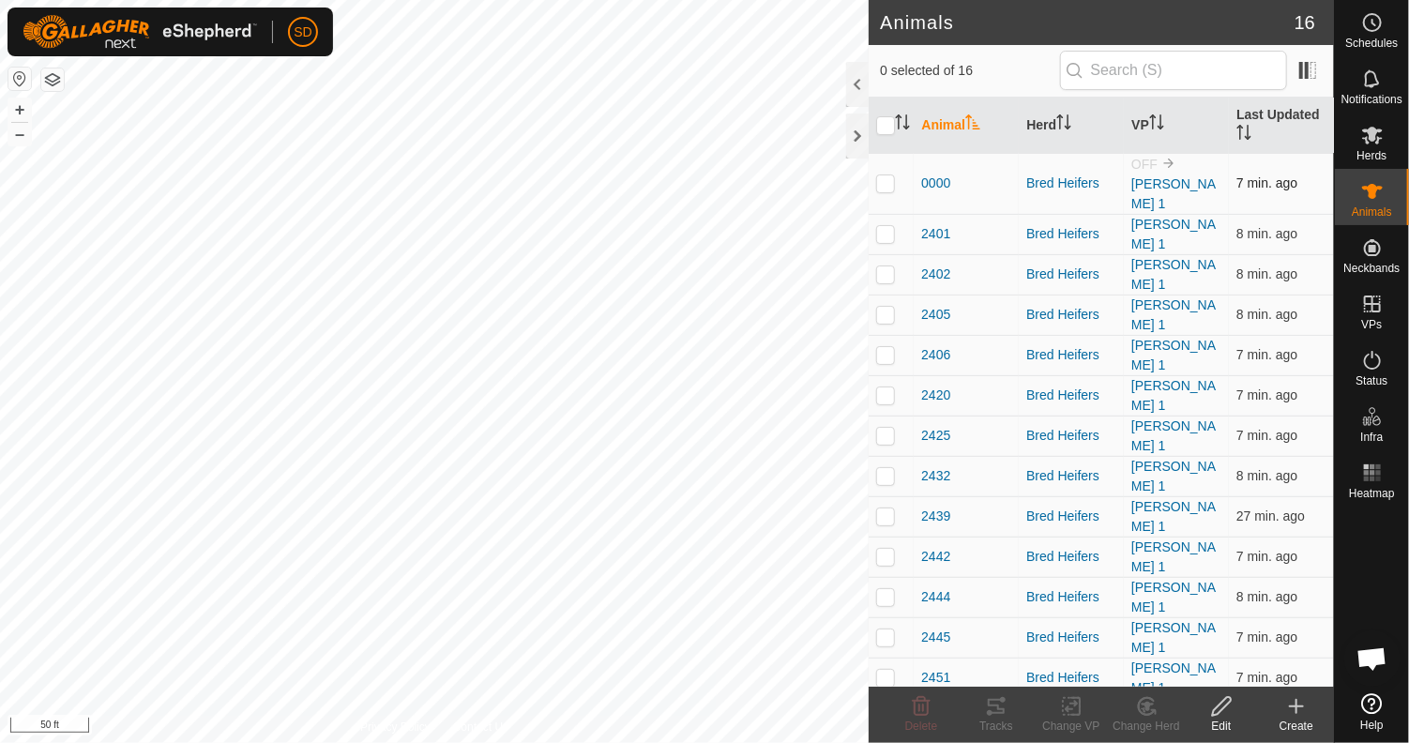
click at [886, 175] on p-checkbox at bounding box center [885, 182] width 19 height 15
checkbox input "true"
click at [1373, 359] on icon at bounding box center [1372, 360] width 23 height 23
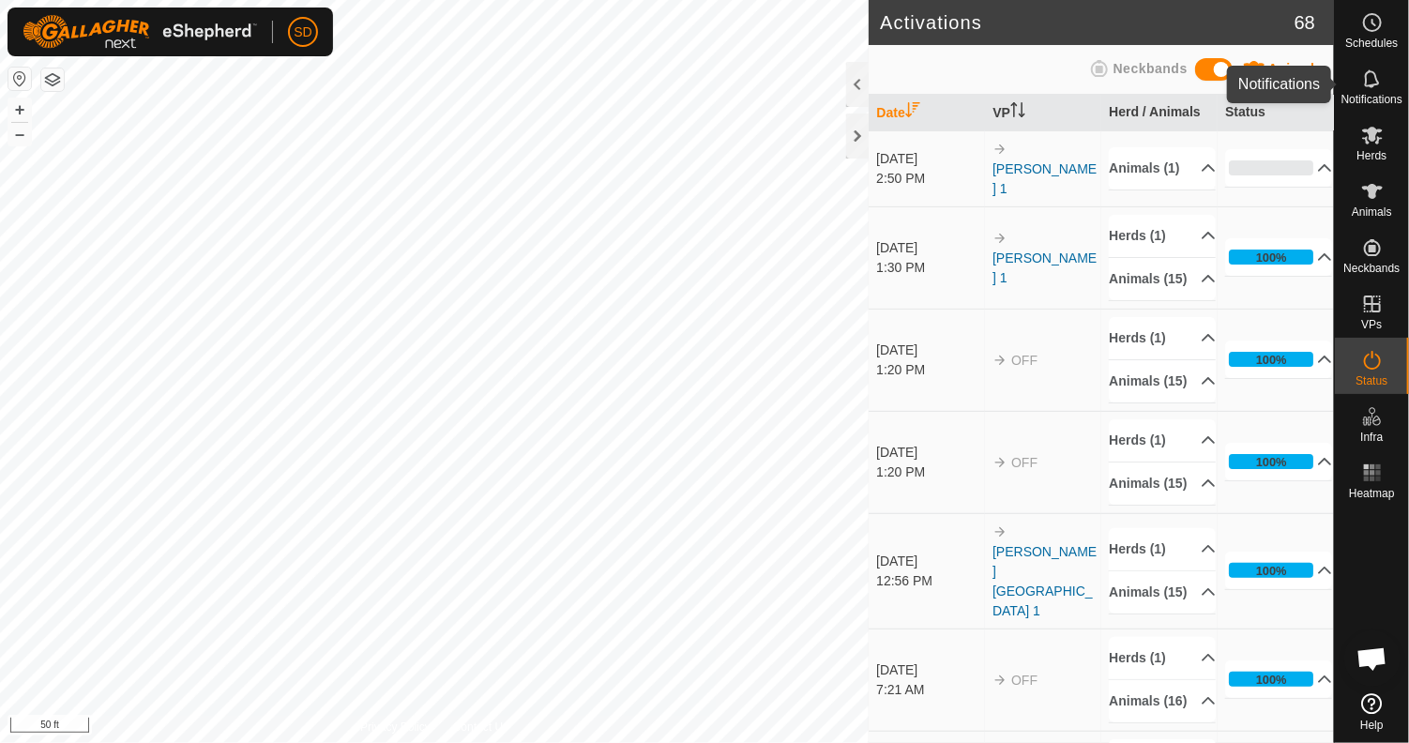
click at [1370, 96] on span "Notifications" at bounding box center [1371, 99] width 61 height 11
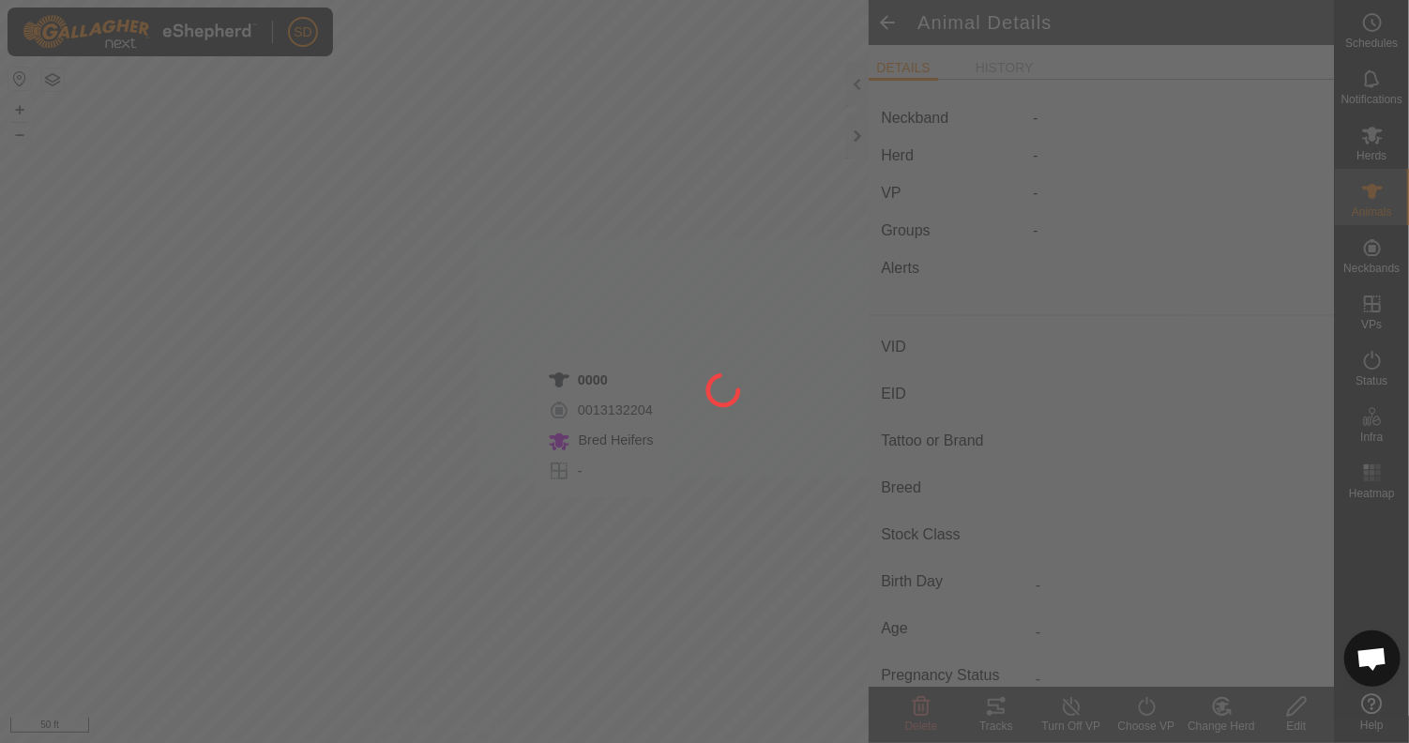
type input "0000"
type input "-"
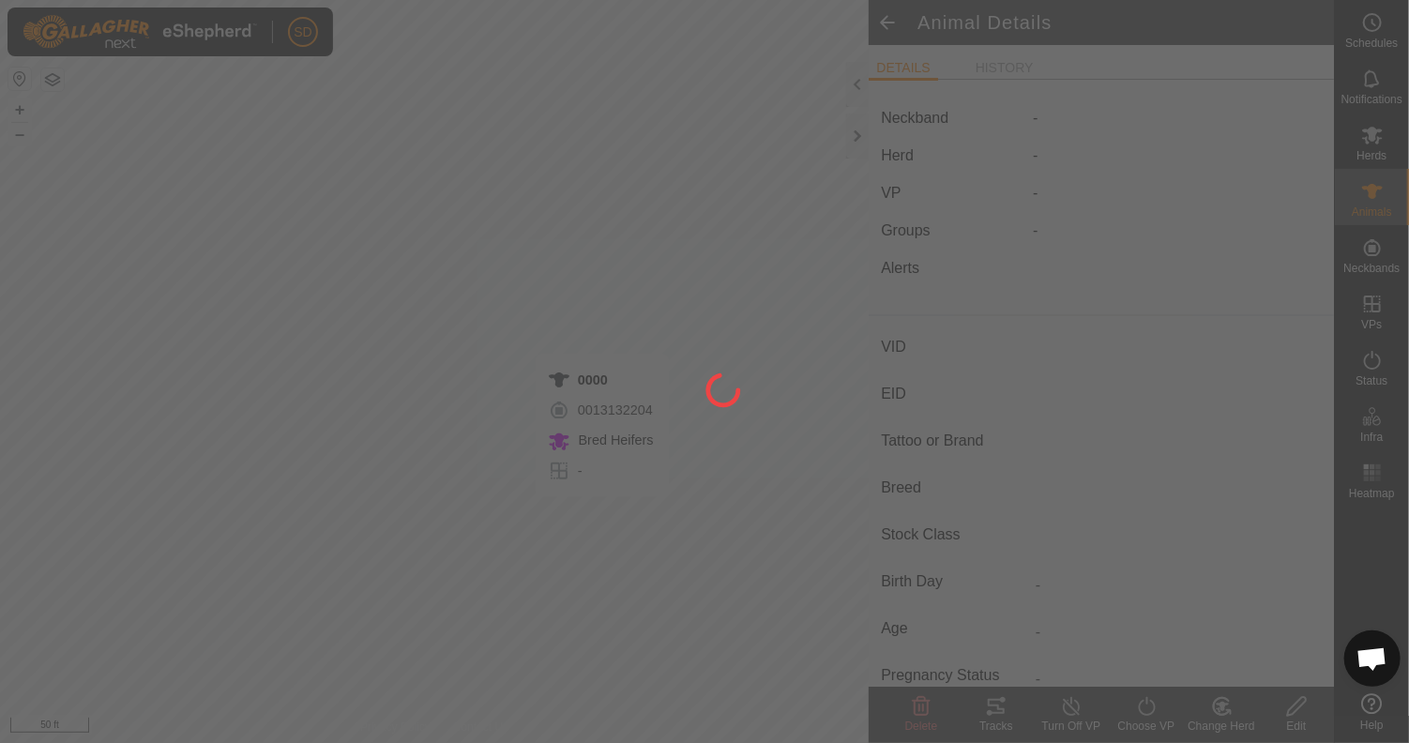
type input "0 kg"
type input "-"
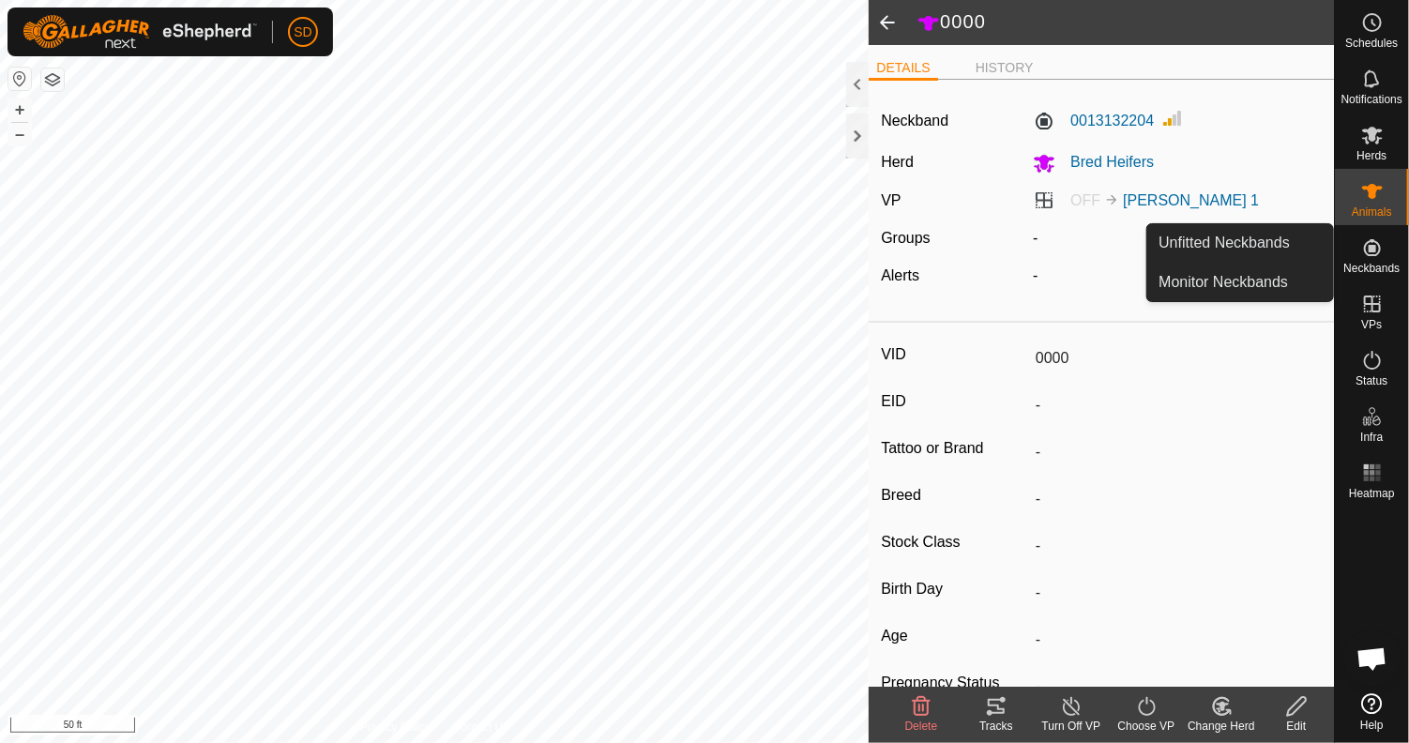
click at [1381, 256] on icon at bounding box center [1372, 247] width 23 height 23
click at [1238, 243] on link "Unfitted Neckbands" at bounding box center [1240, 243] width 186 height 38
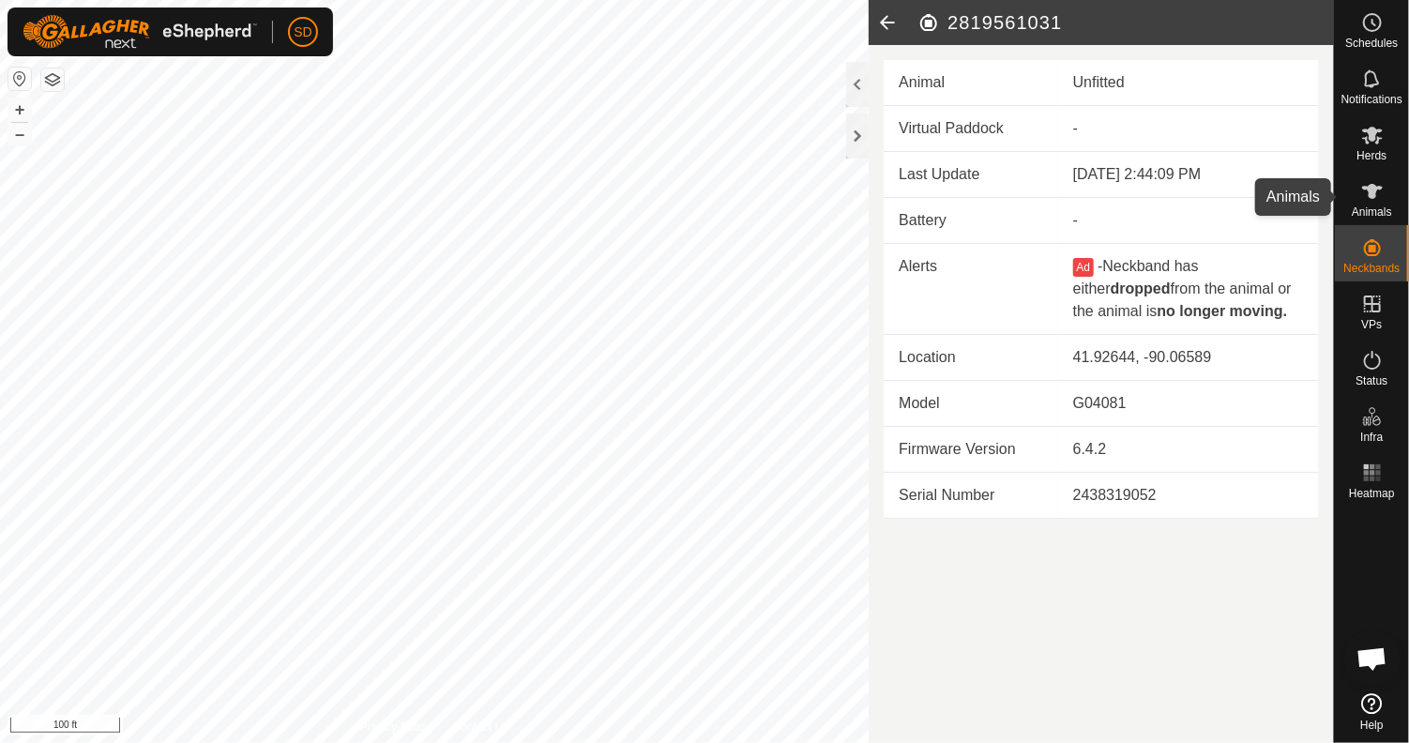
click at [1366, 194] on icon at bounding box center [1372, 191] width 23 height 23
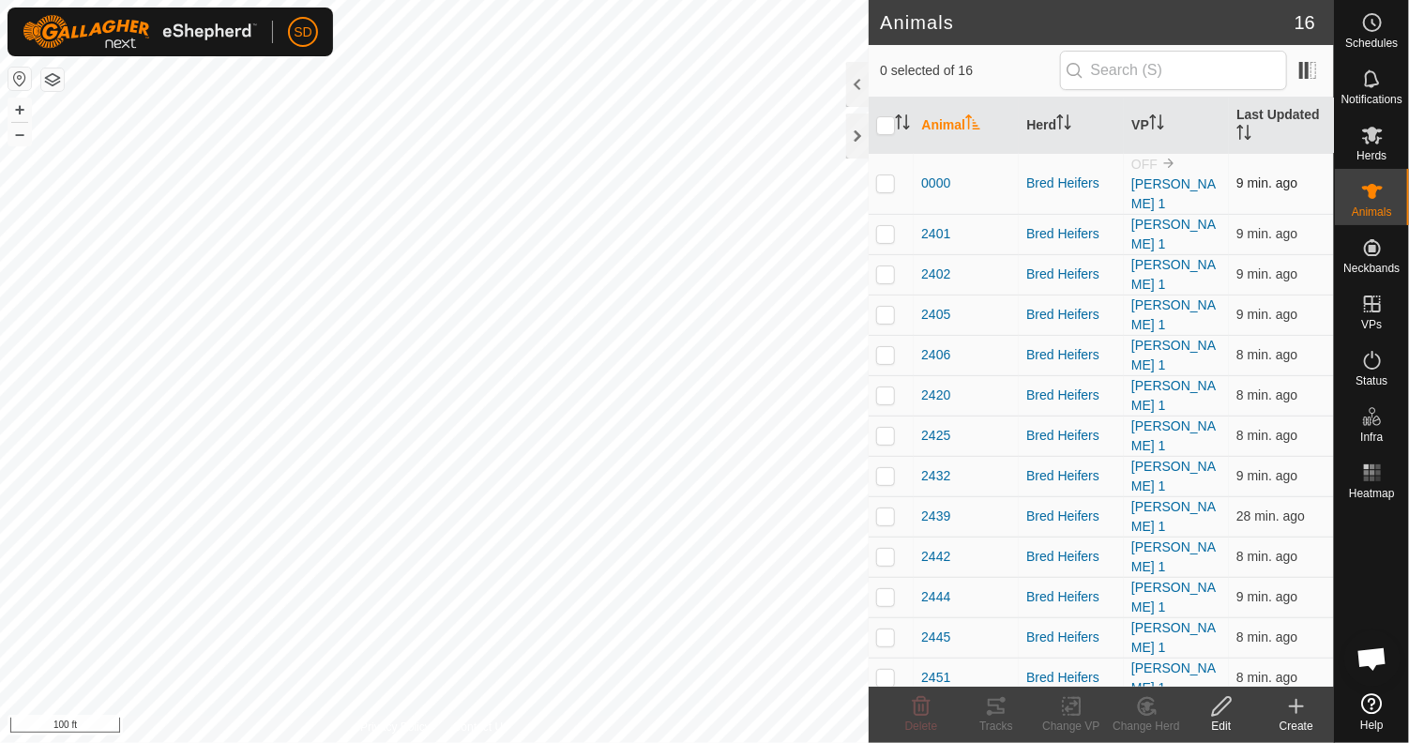
click at [878, 175] on p-checkbox at bounding box center [885, 182] width 19 height 15
checkbox input "true"
click at [920, 708] on icon at bounding box center [921, 706] width 23 height 23
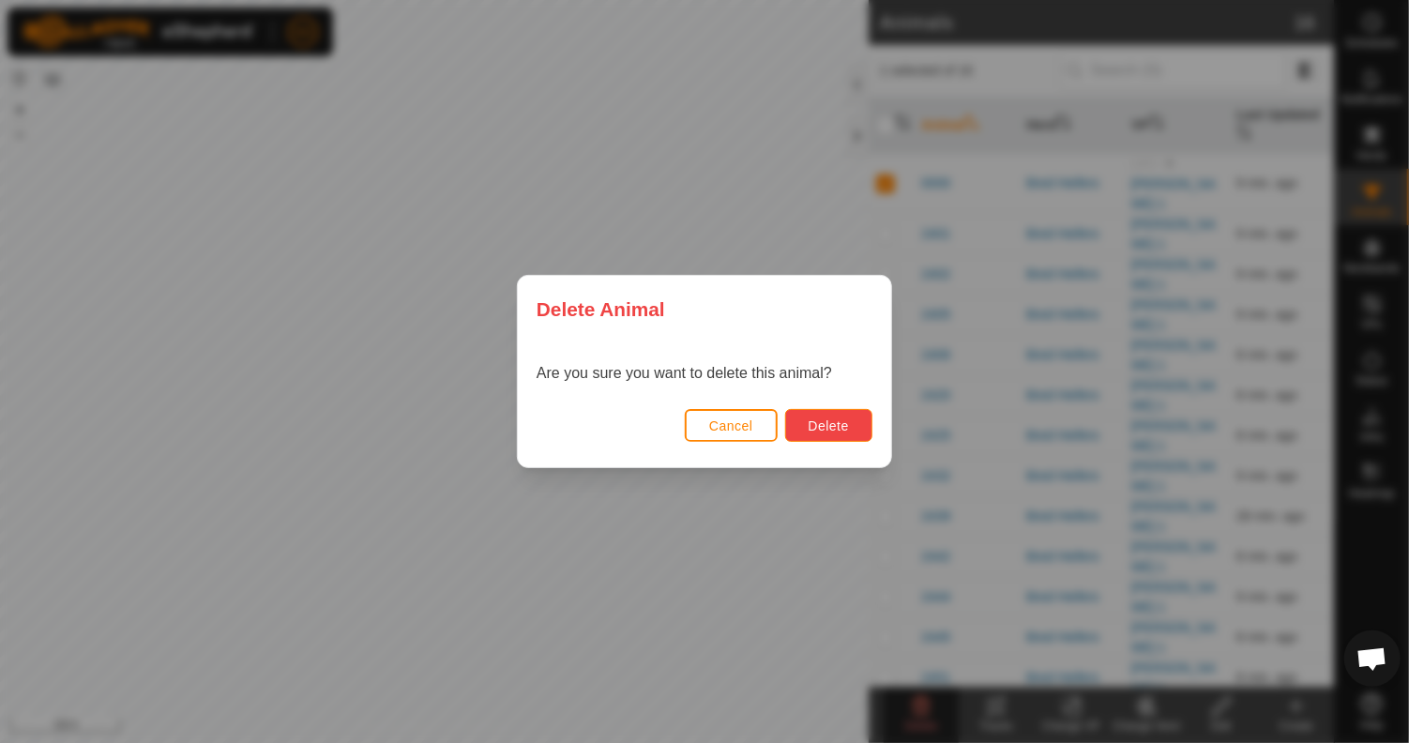
click at [827, 425] on span "Delete" at bounding box center [829, 425] width 40 height 15
